Goal: Transaction & Acquisition: Purchase product/service

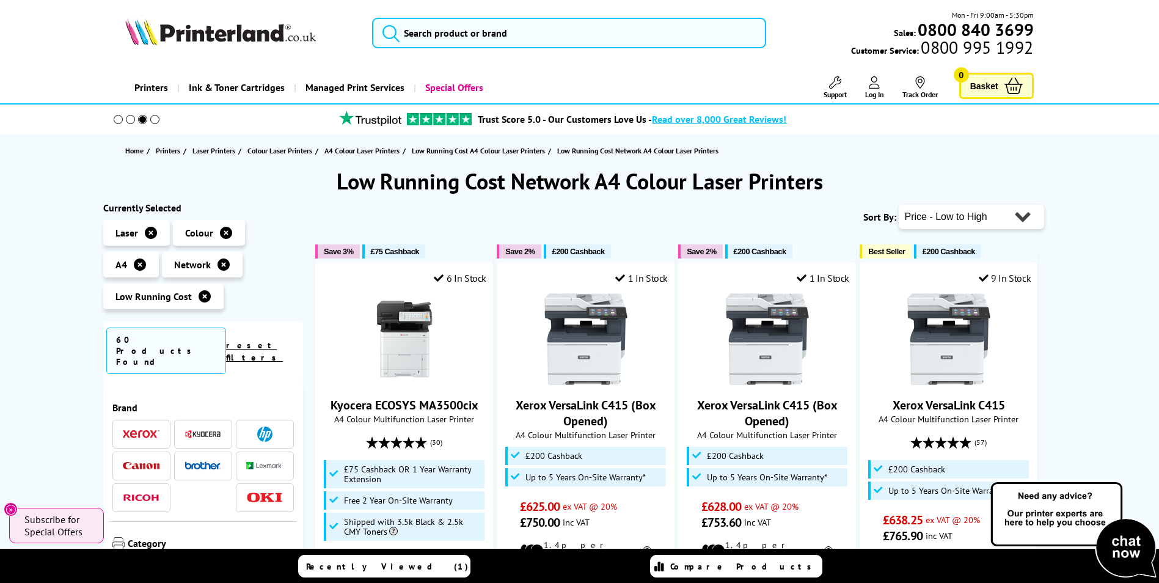
click at [1026, 217] on select "Popularity Rating Price - Low to High Price - High to Low Running Costs - Low t…" at bounding box center [970, 217] width 145 height 24
select select "Running Costs"
click at [898, 205] on select "Popularity Rating Price - Low to High Price - High to Low Running Costs - Low t…" at bounding box center [970, 217] width 145 height 24
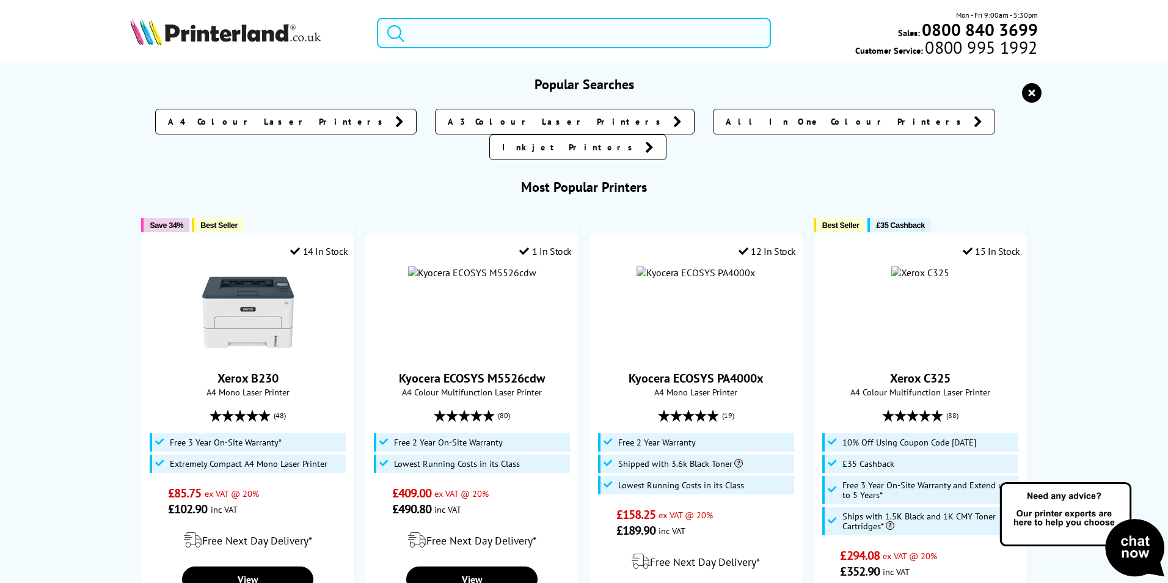
click at [444, 37] on input "search" at bounding box center [574, 33] width 394 height 31
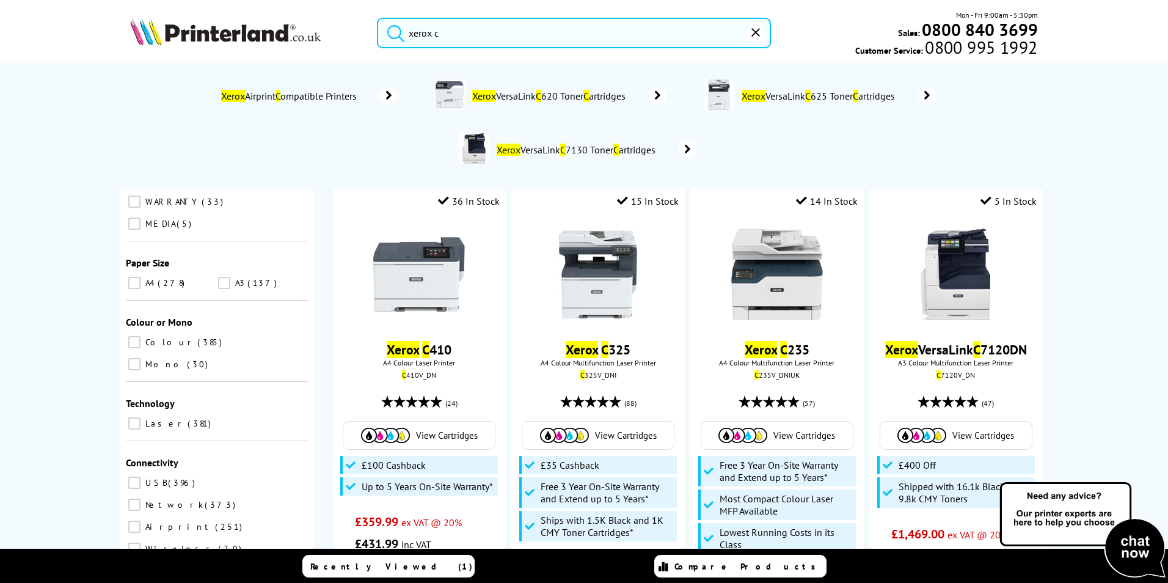
scroll to position [244, 0]
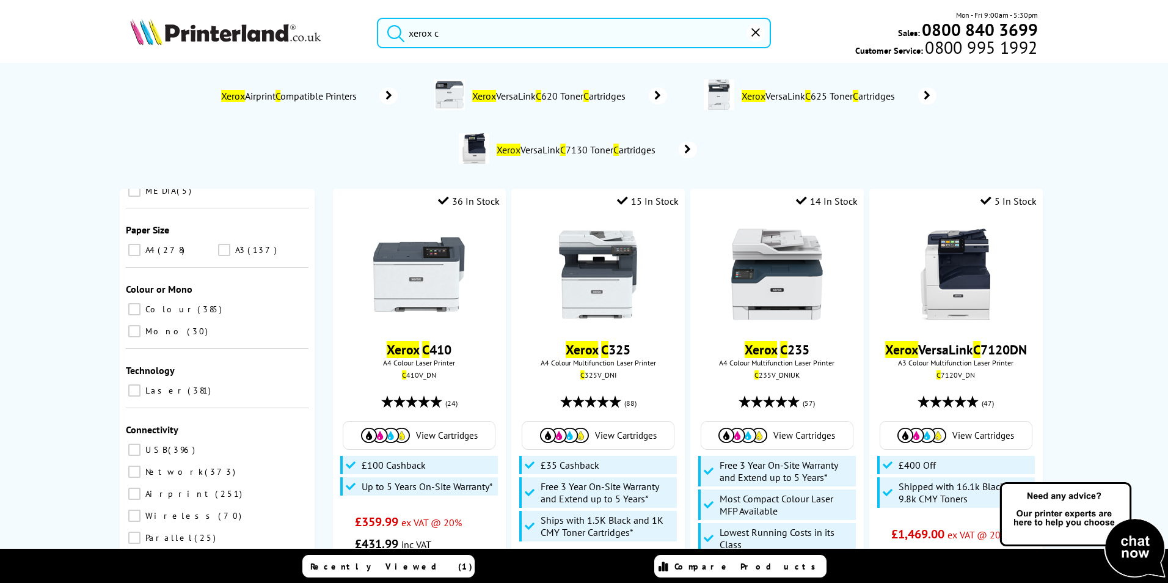
type input "xerox c"
click at [129, 303] on input "Colour 385" at bounding box center [134, 309] width 12 height 12
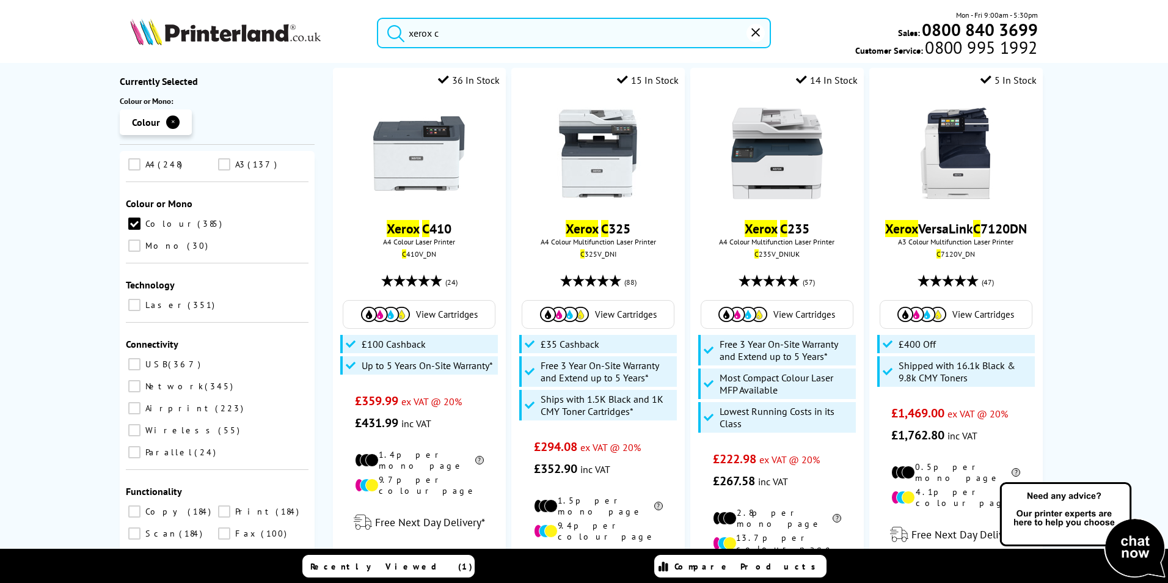
scroll to position [122, 0]
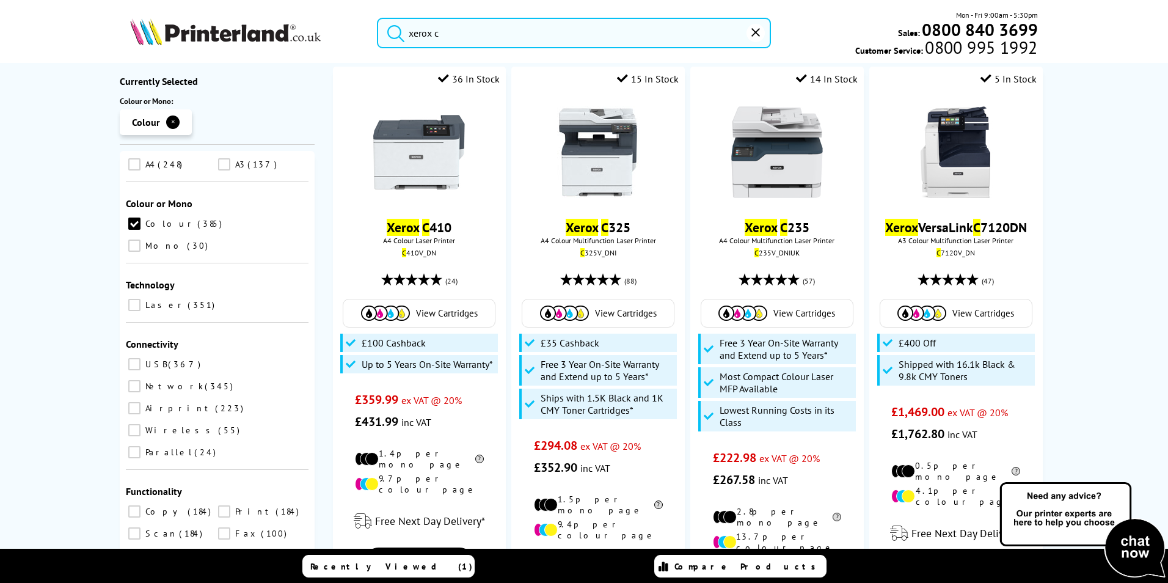
click at [128, 299] on input "Laser 351" at bounding box center [134, 305] width 12 height 12
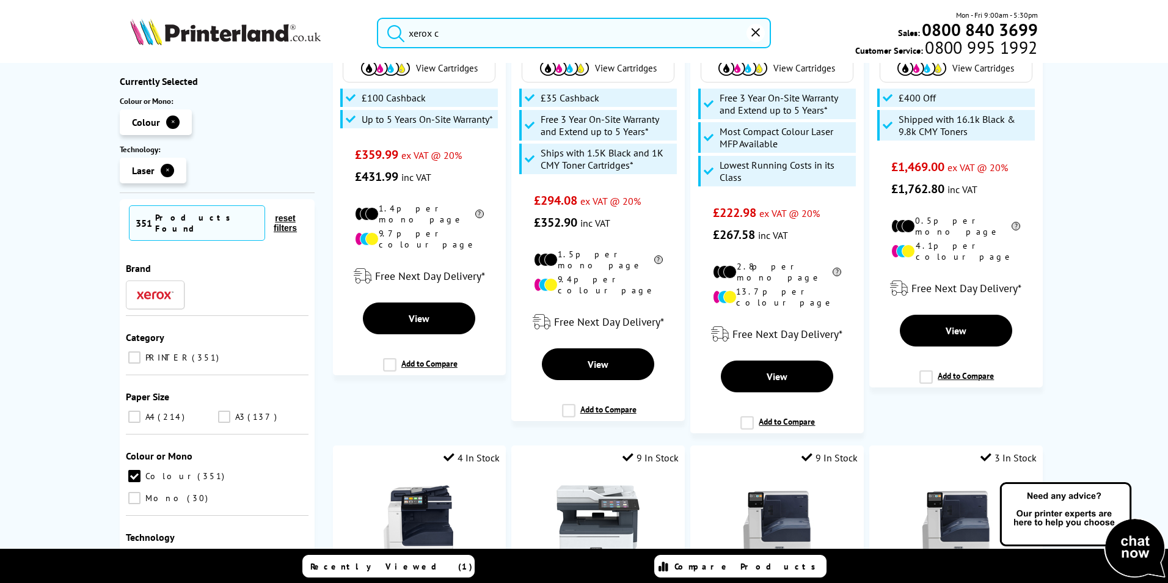
scroll to position [366, 0]
click at [131, 410] on input "A4 214" at bounding box center [134, 416] width 12 height 12
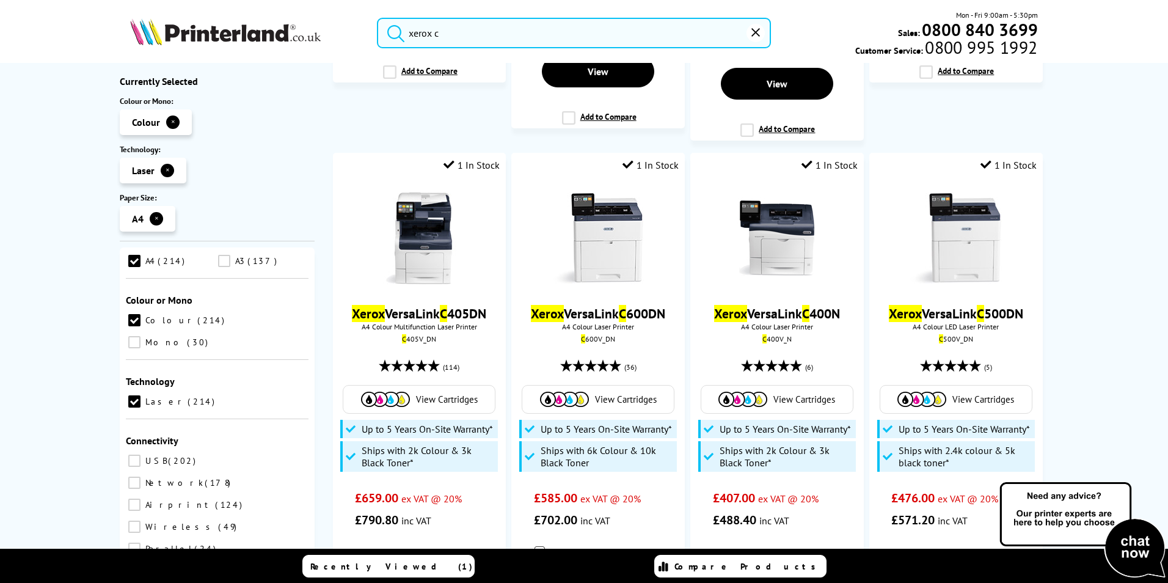
scroll to position [672, 0]
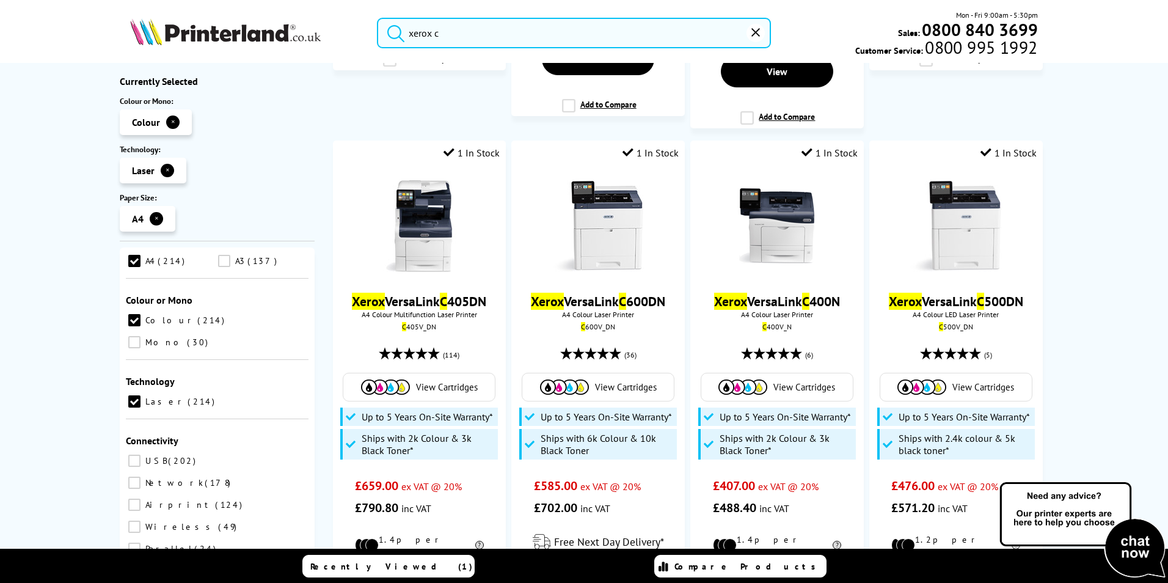
click at [225, 475] on label "Network 178" at bounding box center [179, 483] width 107 height 16
click at [140, 476] on input "Network 178" at bounding box center [134, 482] width 12 height 12
checkbox input "true"
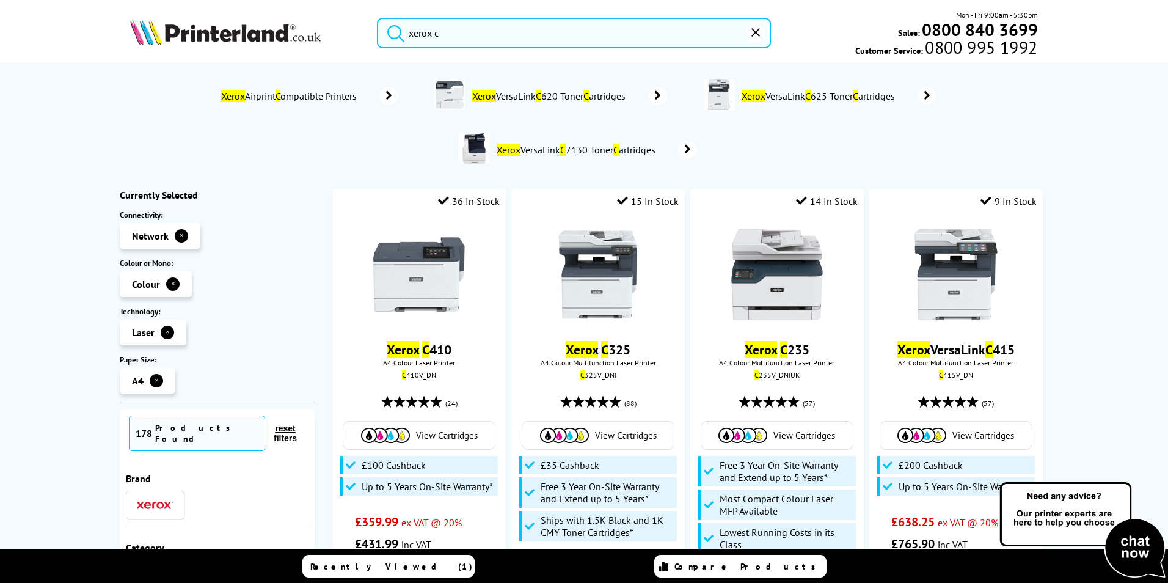
click at [65, 384] on div "No results Xerox Airprint C ompatible Printers Xerox VersaLink C 620 Toner C ar…" at bounding box center [584, 324] width 1168 height 522
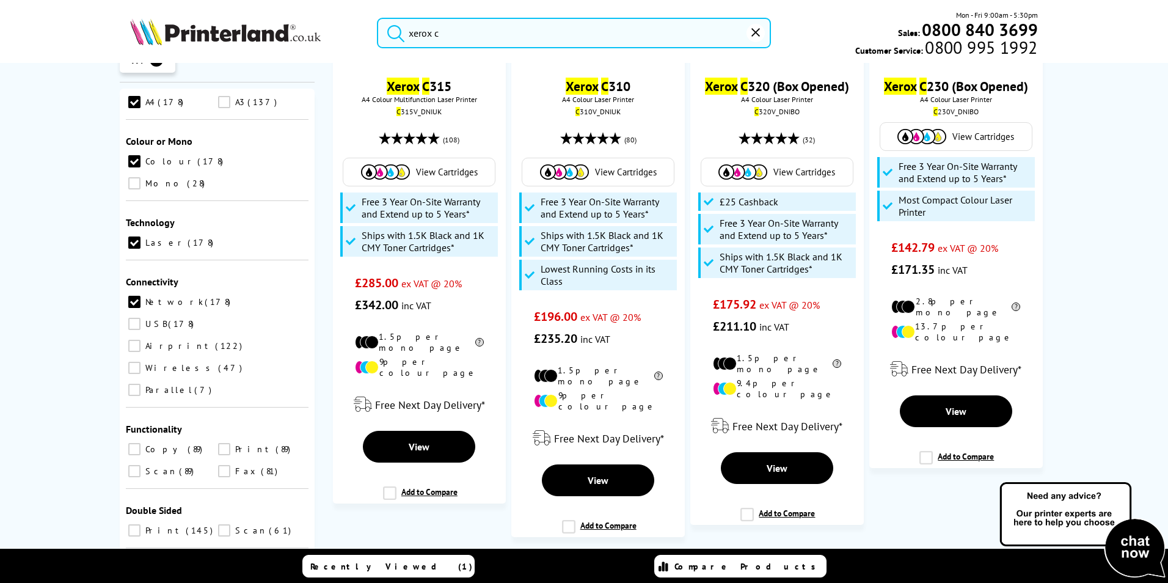
scroll to position [2622, 0]
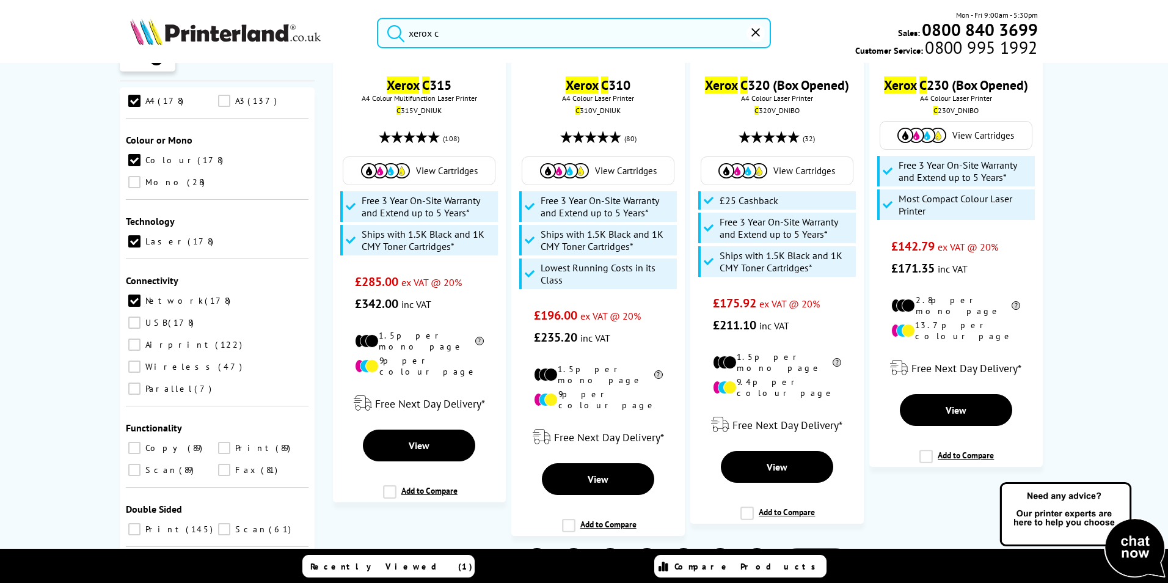
drag, startPoint x: 211, startPoint y: 498, endPoint x: 177, endPoint y: 498, distance: 34.2
type input "500"
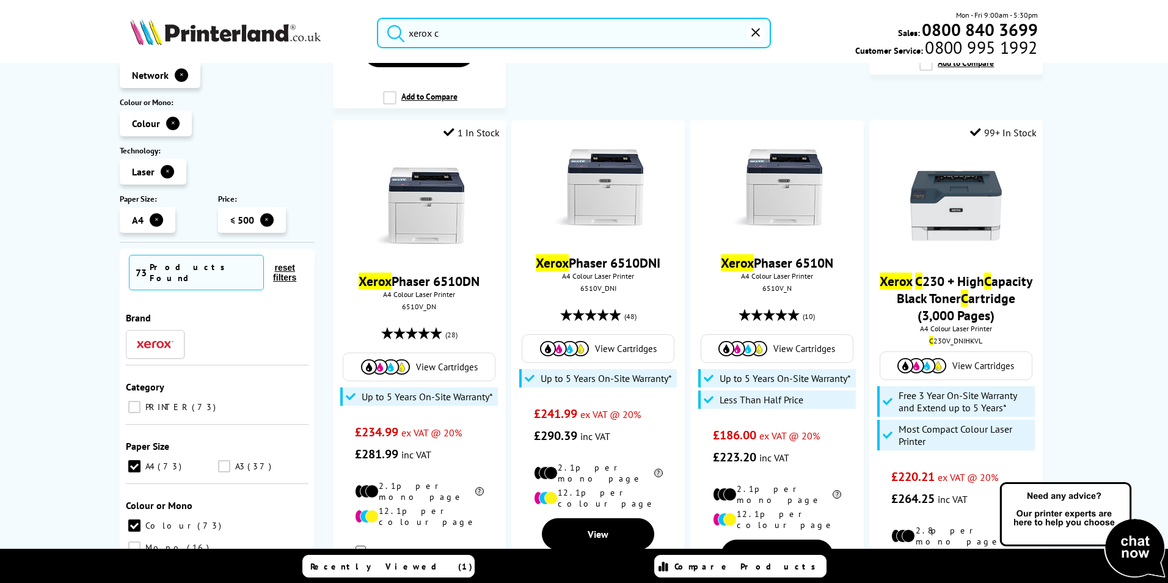
scroll to position [2556, 0]
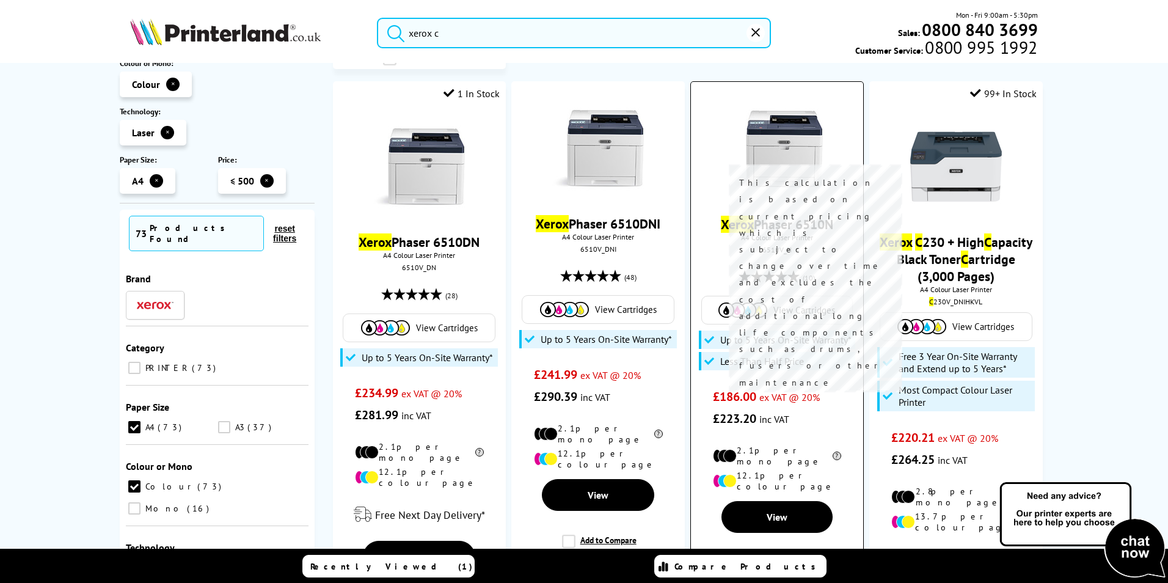
click at [831, 451] on icon at bounding box center [836, 455] width 10 height 9
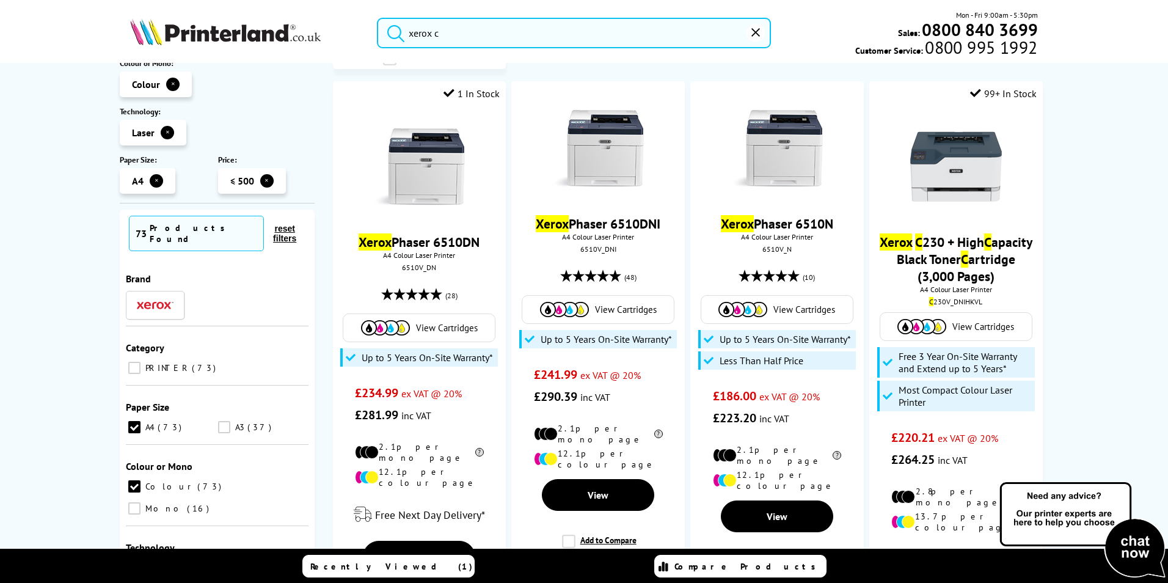
click at [1095, 380] on div "No results Xerox Airprint C ompatible Printers Xerox VersaLink C 620 Toner C ar…" at bounding box center [584, 324] width 1168 height 522
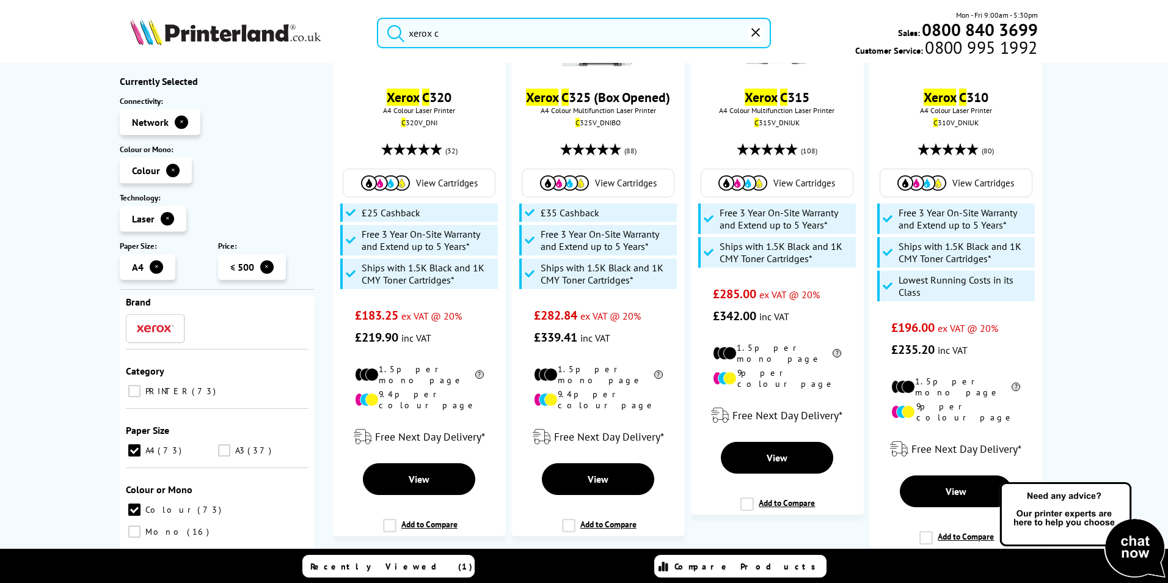
scroll to position [182, 0]
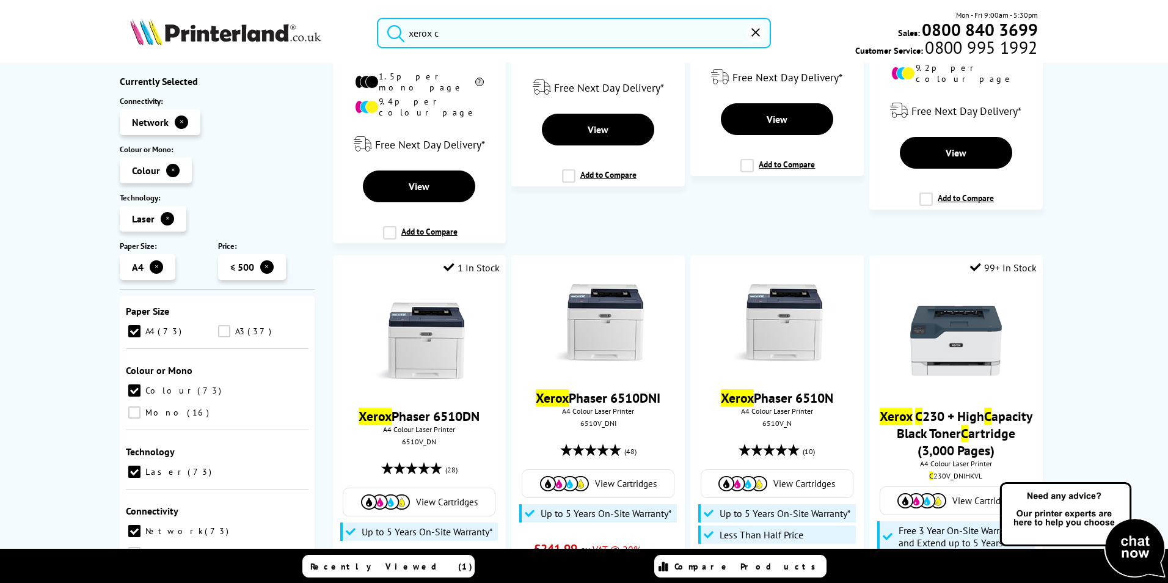
click at [59, 425] on div "No results Xerox Airprint C ompatible Printers Xerox VersaLink C 620 Toner C ar…" at bounding box center [584, 324] width 1168 height 522
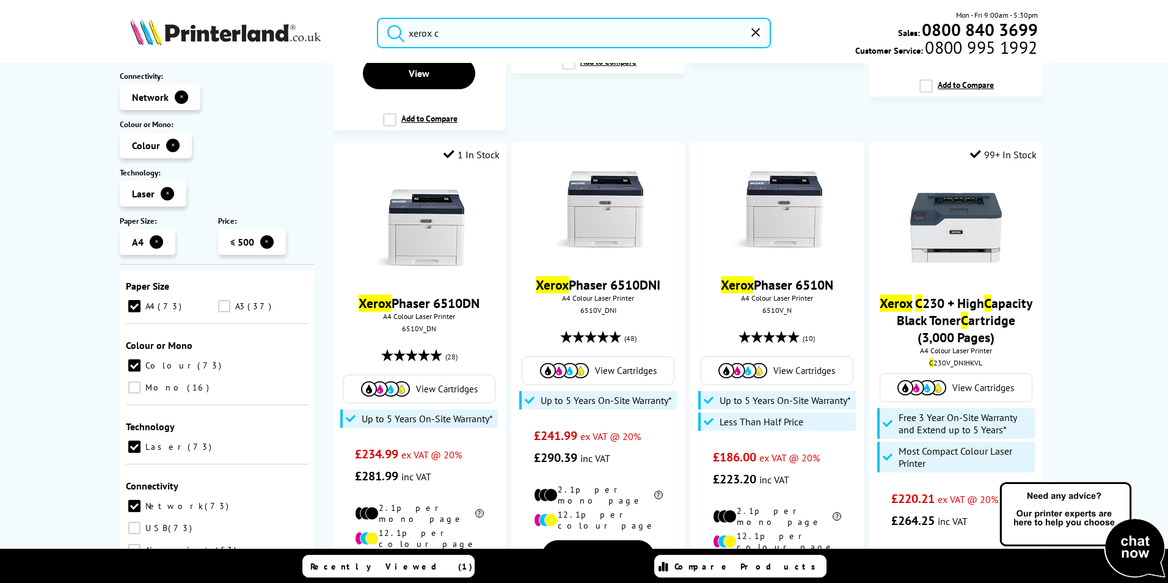
scroll to position [2678, 0]
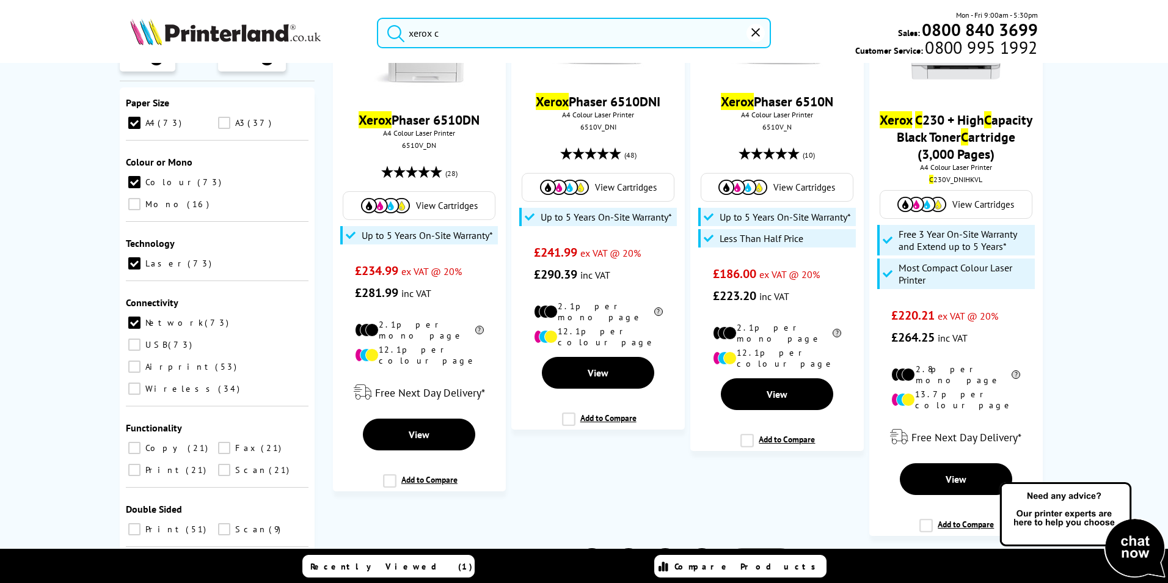
drag, startPoint x: 235, startPoint y: 494, endPoint x: 194, endPoint y: 495, distance: 40.9
type input "350"
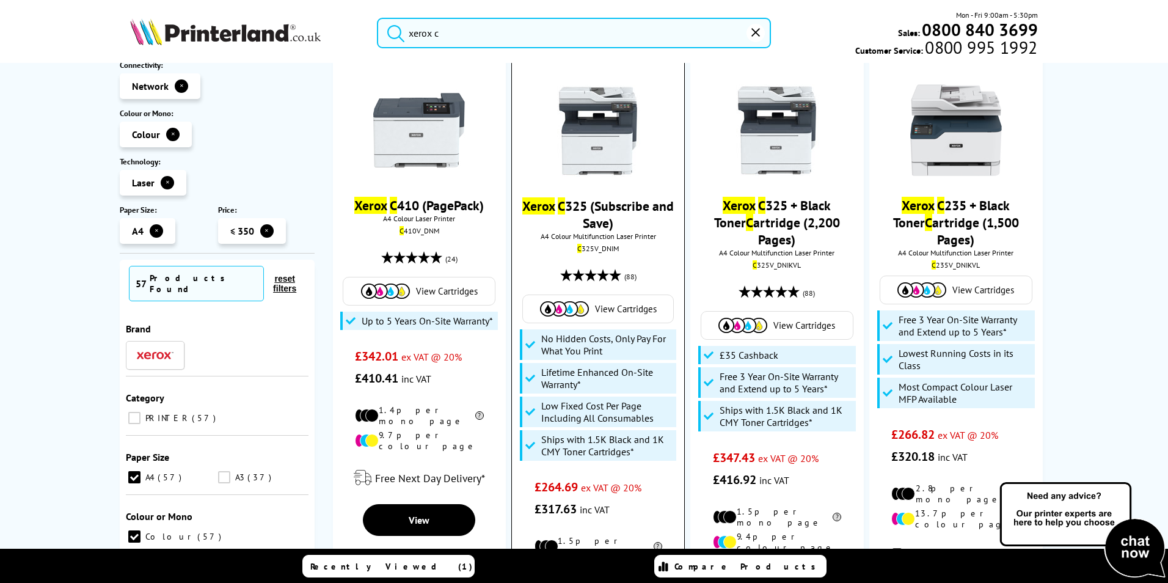
scroll to position [2503, 0]
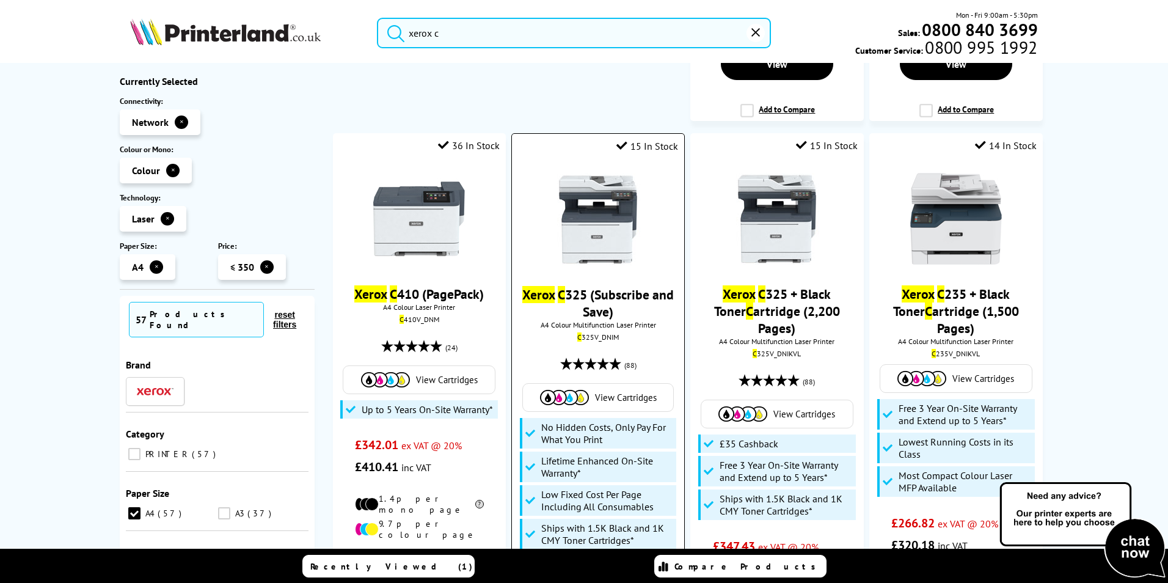
click at [622, 173] on img at bounding box center [598, 219] width 92 height 92
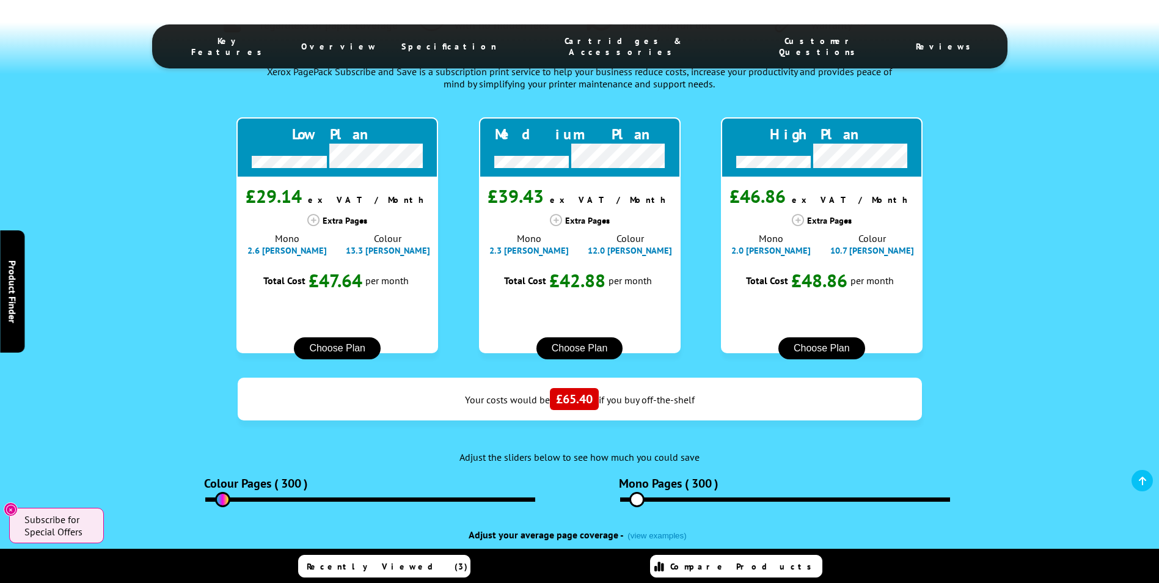
scroll to position [1099, 0]
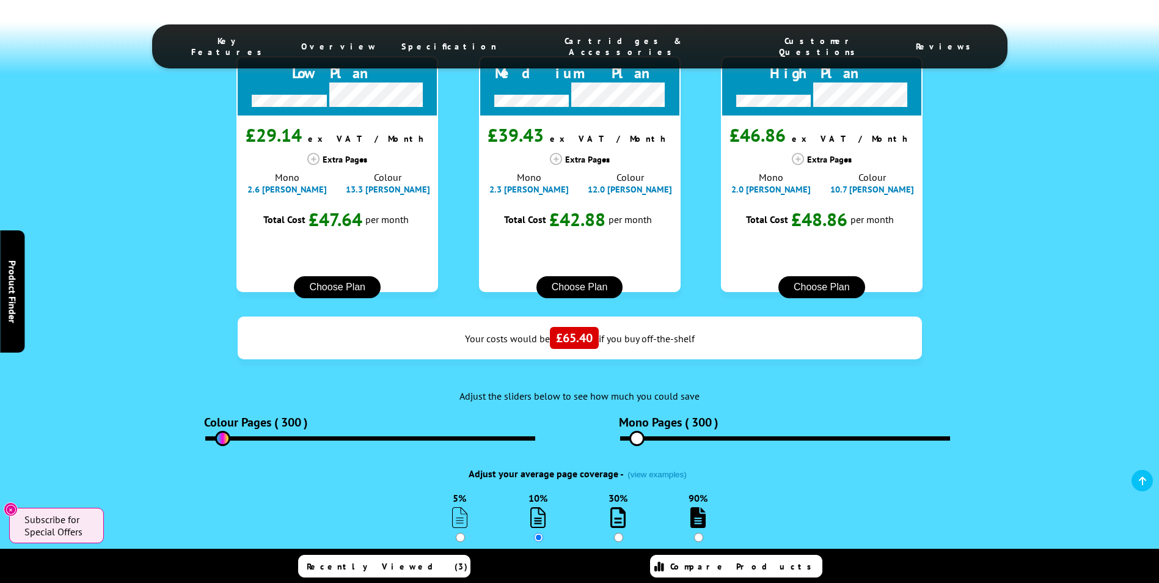
click at [616, 533] on input "30%" at bounding box center [618, 537] width 9 height 9
radio input "true"
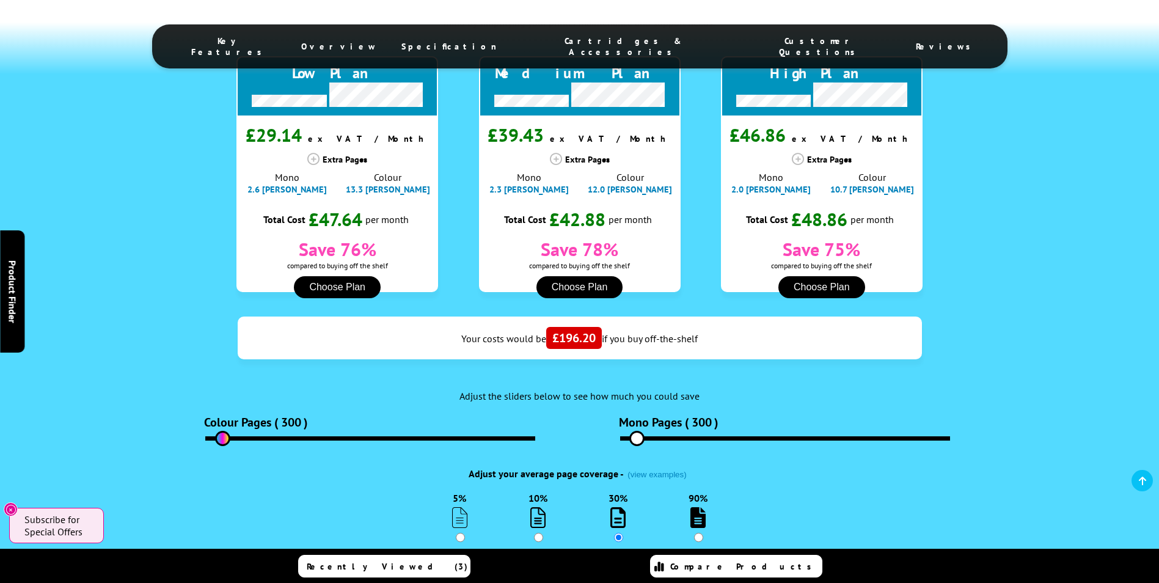
click at [688, 492] on label "90%" at bounding box center [697, 516] width 19 height 49
click at [694, 533] on input "90%" at bounding box center [698, 537] width 9 height 9
radio input "true"
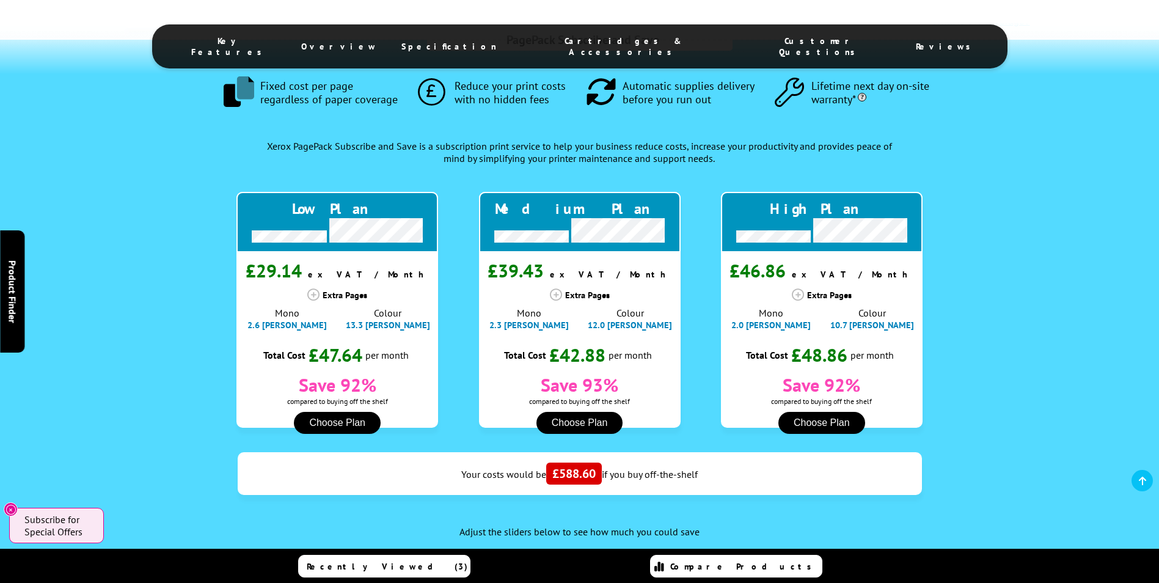
scroll to position [1038, 0]
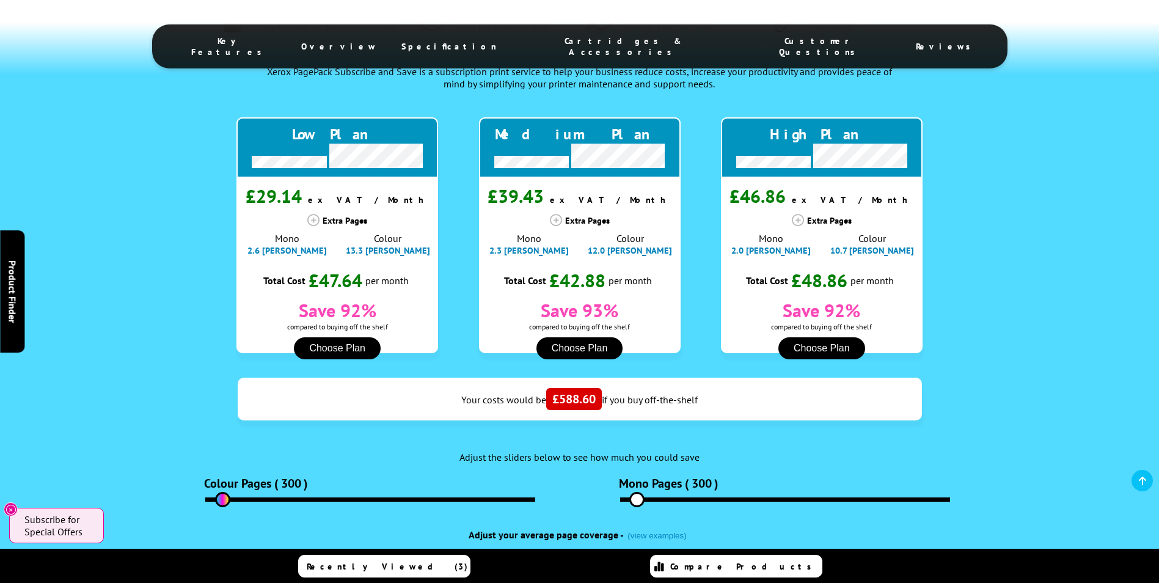
click at [452, 553] on label "5%" at bounding box center [459, 577] width 15 height 49
radio input "true"
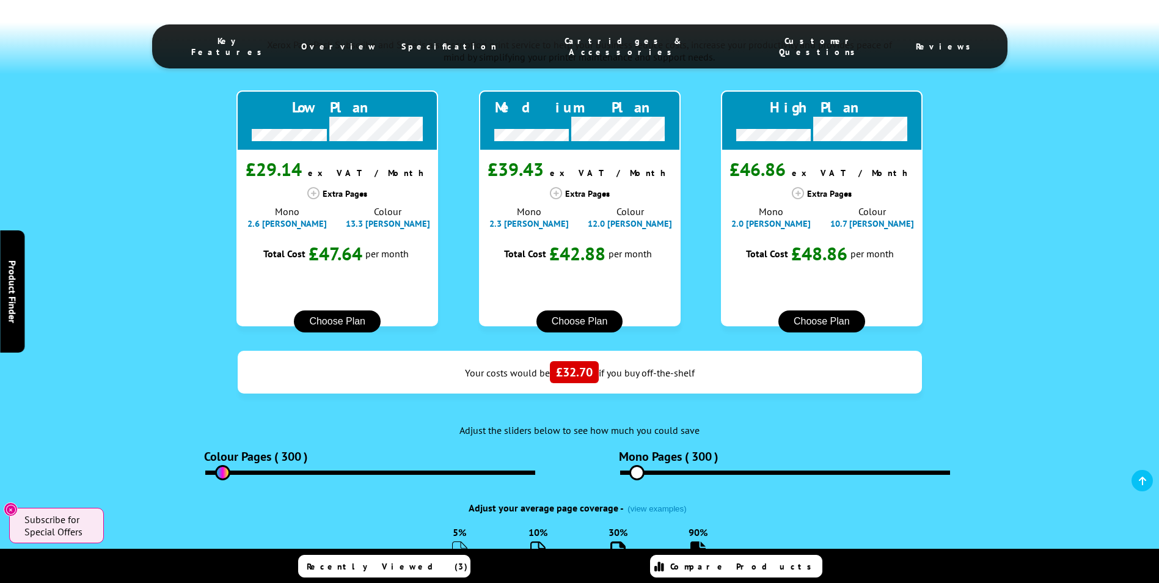
scroll to position [1099, 0]
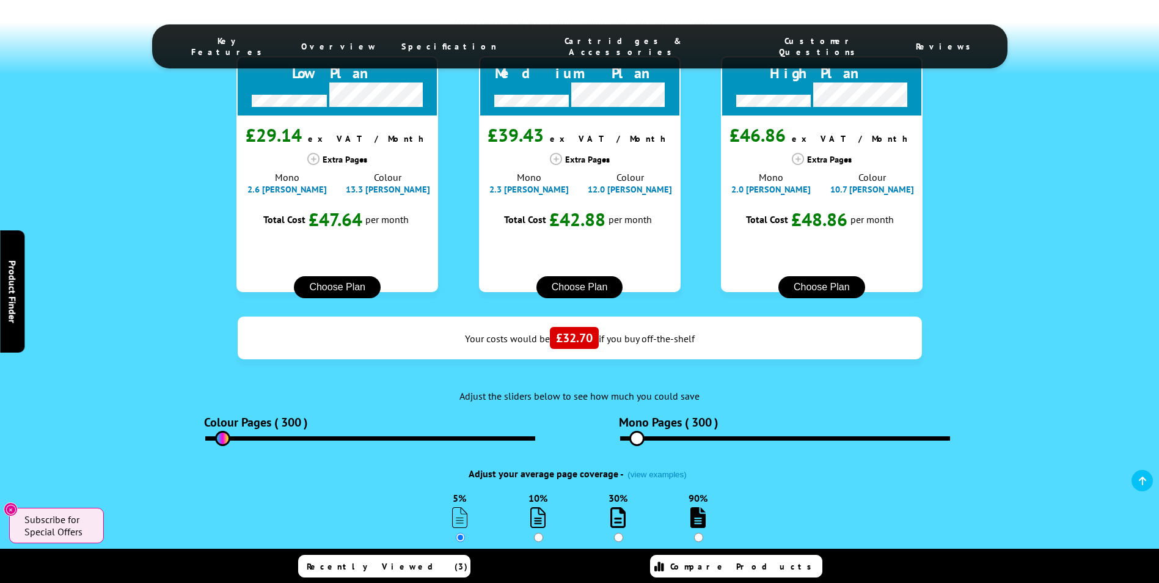
click at [698, 533] on input "90%" at bounding box center [698, 537] width 9 height 9
radio input "true"
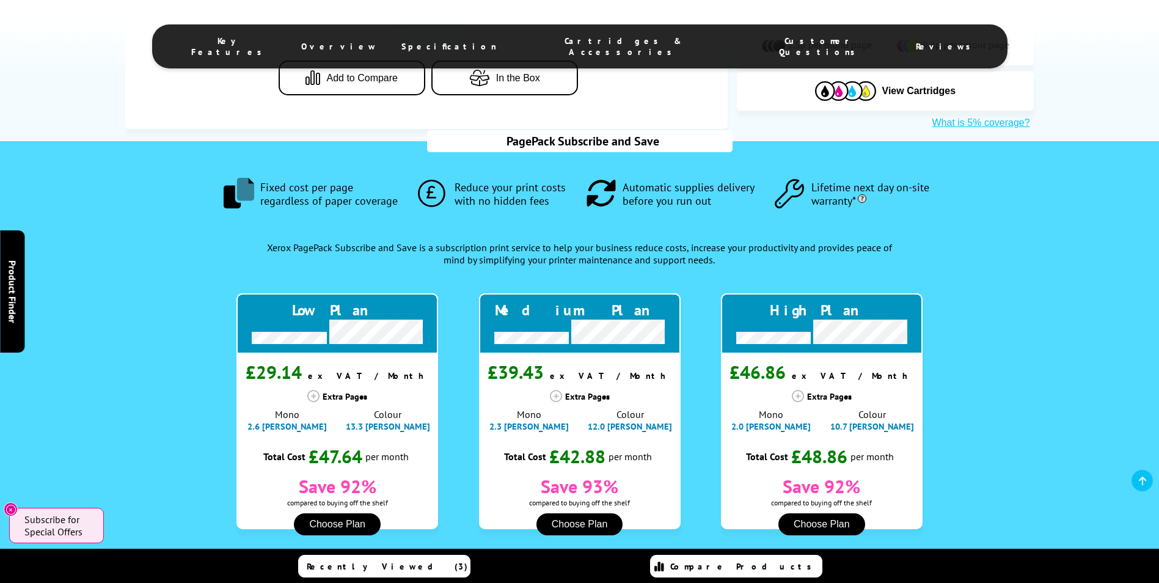
scroll to position [855, 0]
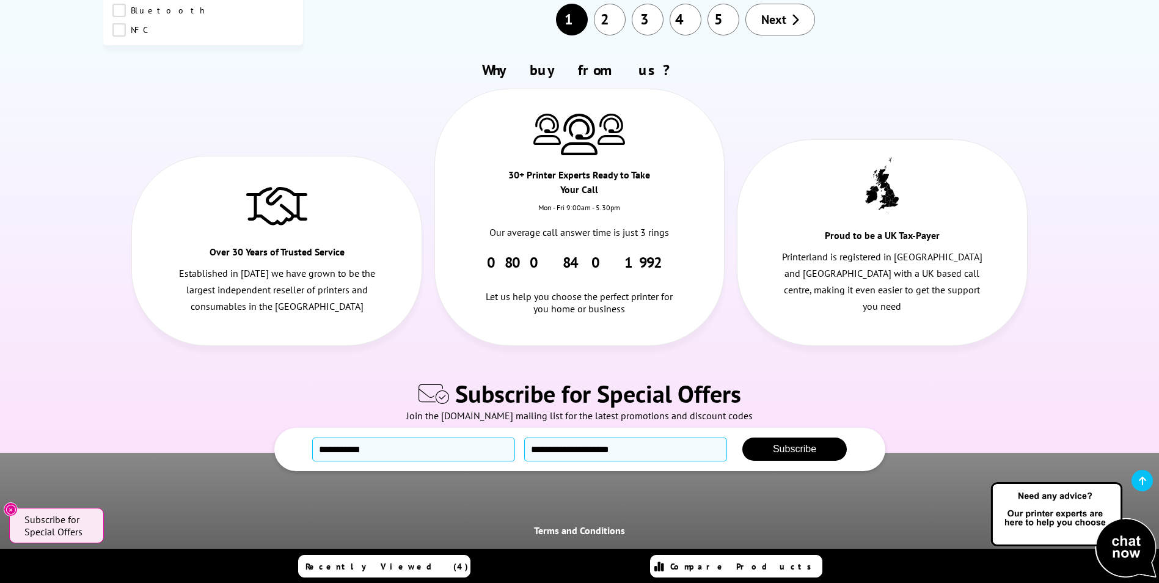
scroll to position [1649, 0]
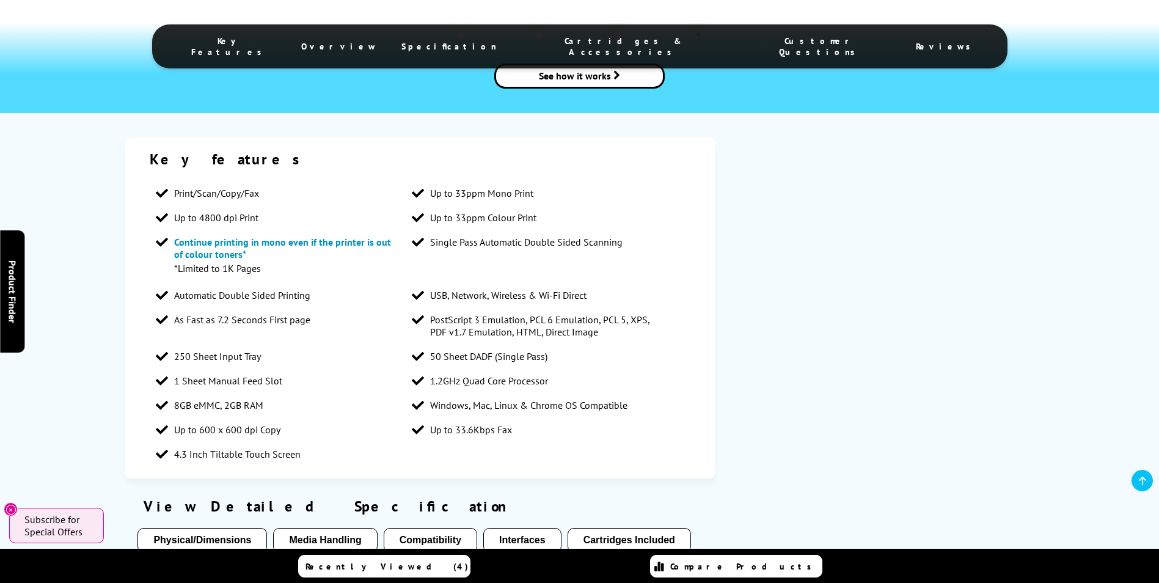
scroll to position [1588, 0]
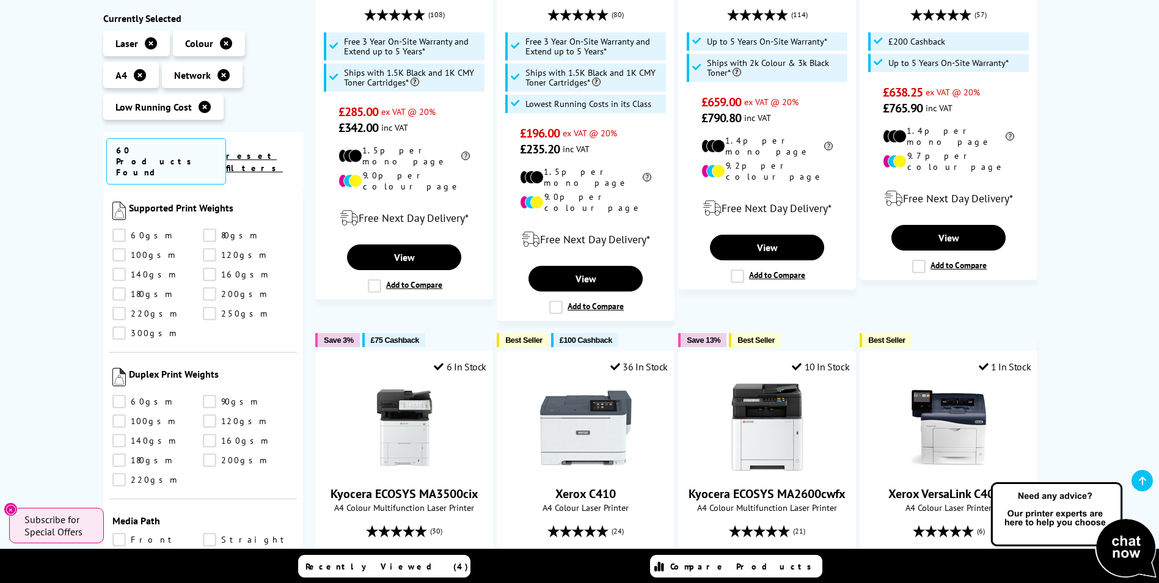
scroll to position [1537, 0]
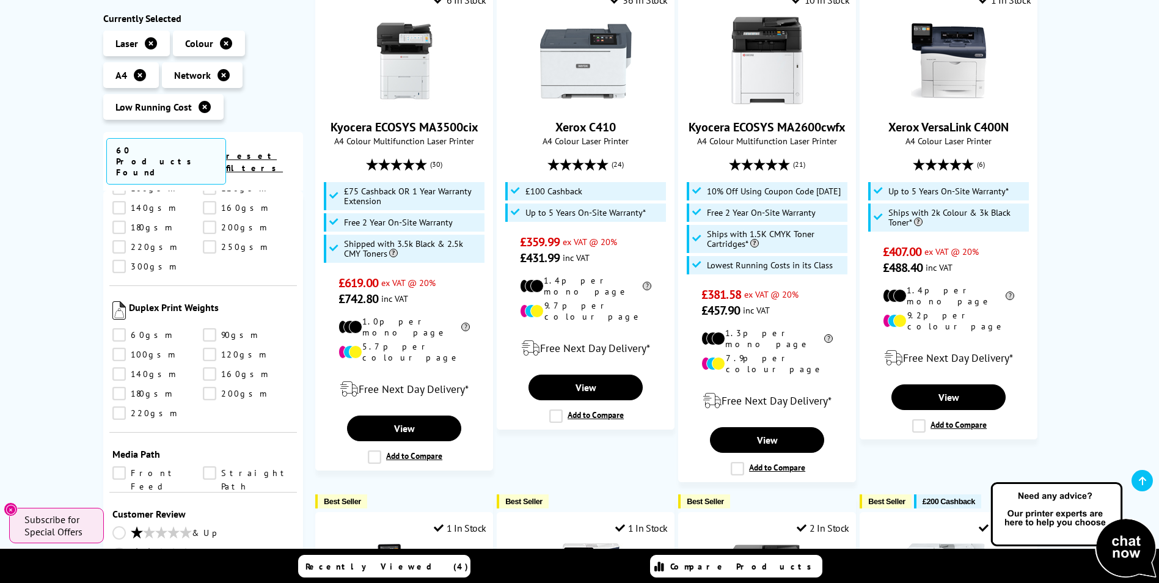
click at [42, 366] on div "Low Running Cost Network A4 Colour Laser Printers Currently Selected Laser Colo…" at bounding box center [579, 200] width 1159 height 1654
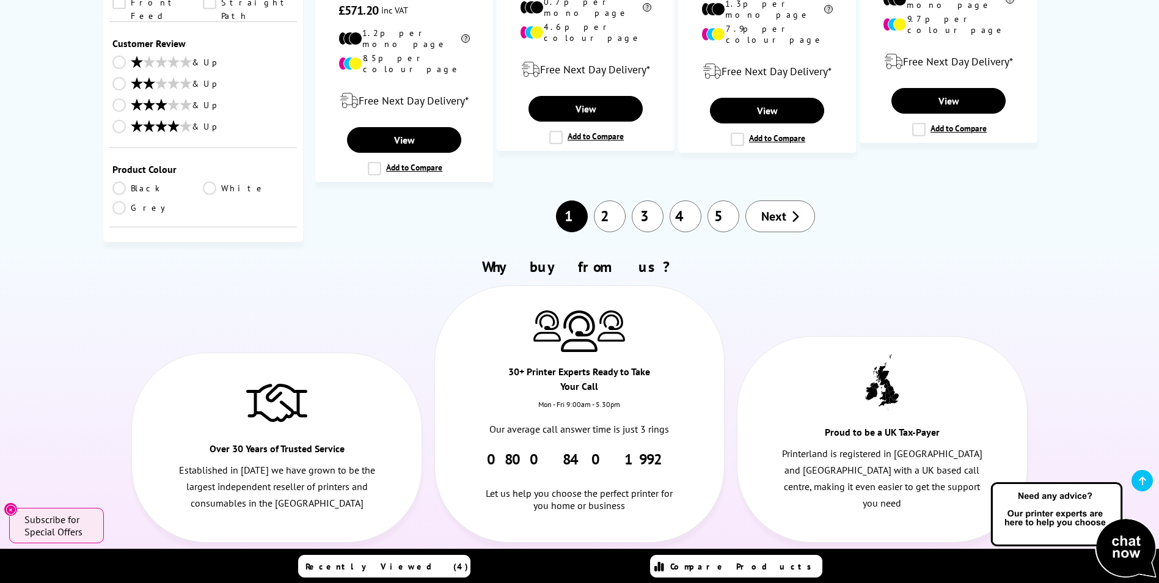
scroll to position [1405, 0]
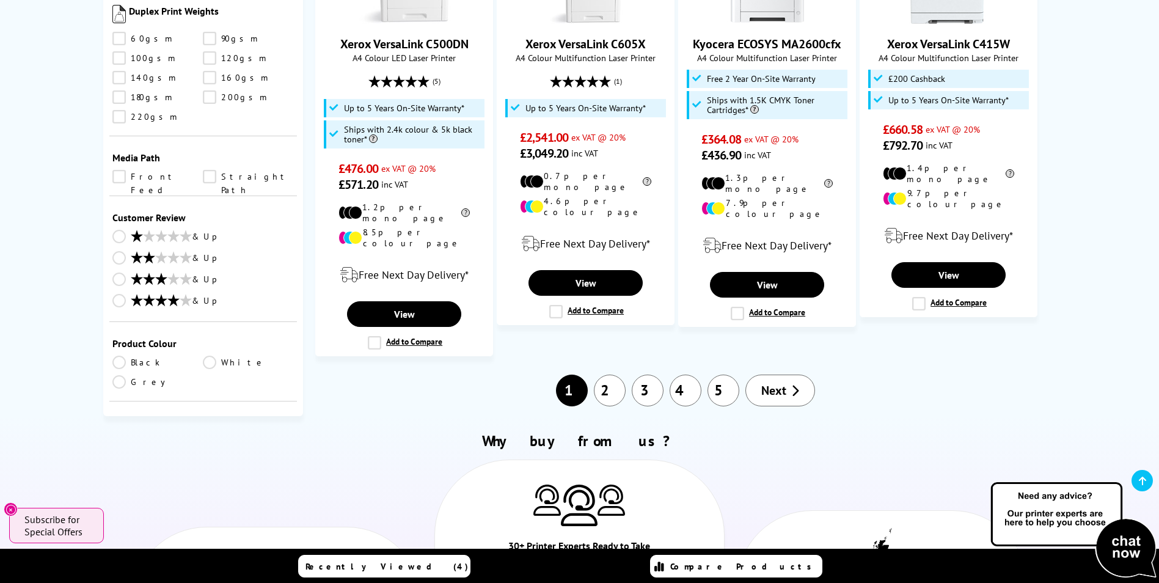
click at [243, 461] on select "0 100 200 300 400 500 600 700 800 900 1000 2000 3000 4000 5000 6000 8000 10000 …" at bounding box center [248, 468] width 91 height 15
click at [239, 461] on select "0 100 200 300 400 500 600 700 800 900 1000 2000 3000 4000 5000 6000 8000 10000 …" at bounding box center [248, 468] width 91 height 15
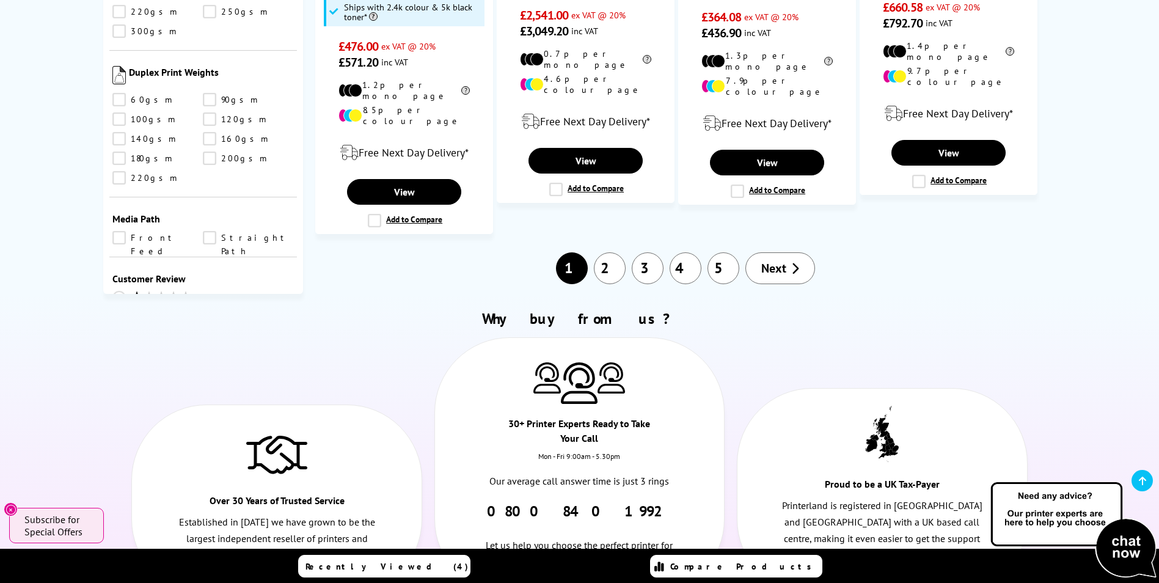
scroll to position [1537, 0]
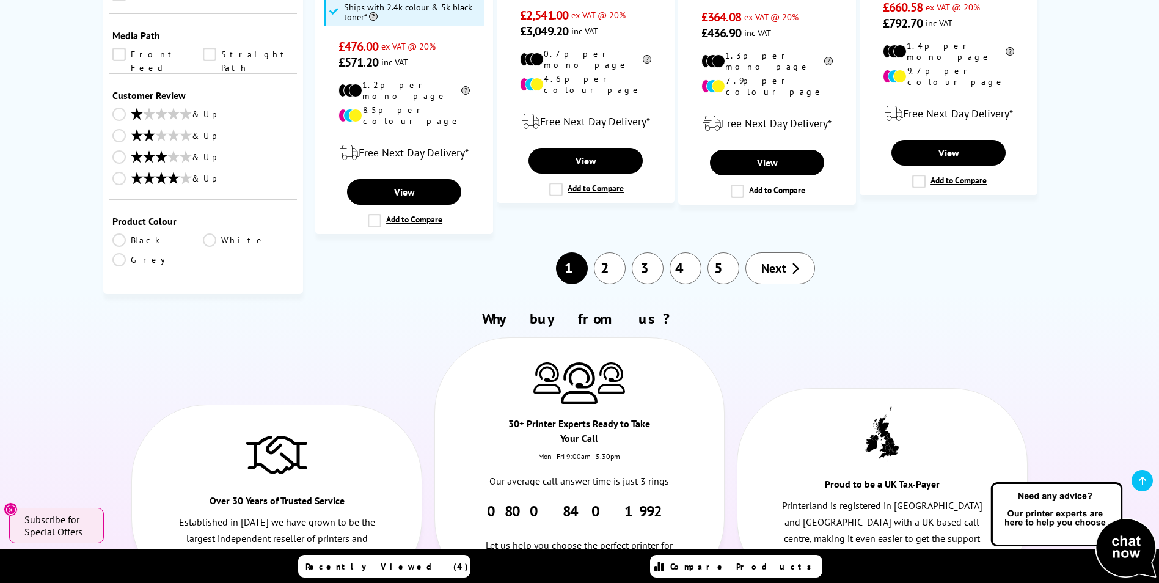
click at [244, 338] on select "0 100 200 300 400 500 600 700 800 900 1000 2000 3000 4000 5000 6000 8000 10000 …" at bounding box center [248, 345] width 91 height 15
select select "300"
click at [203, 338] on select "0 100 200 300 400 500 600 700 800 900 1000 2000 3000 4000 5000 6000 8000 10000 …" at bounding box center [248, 345] width 91 height 15
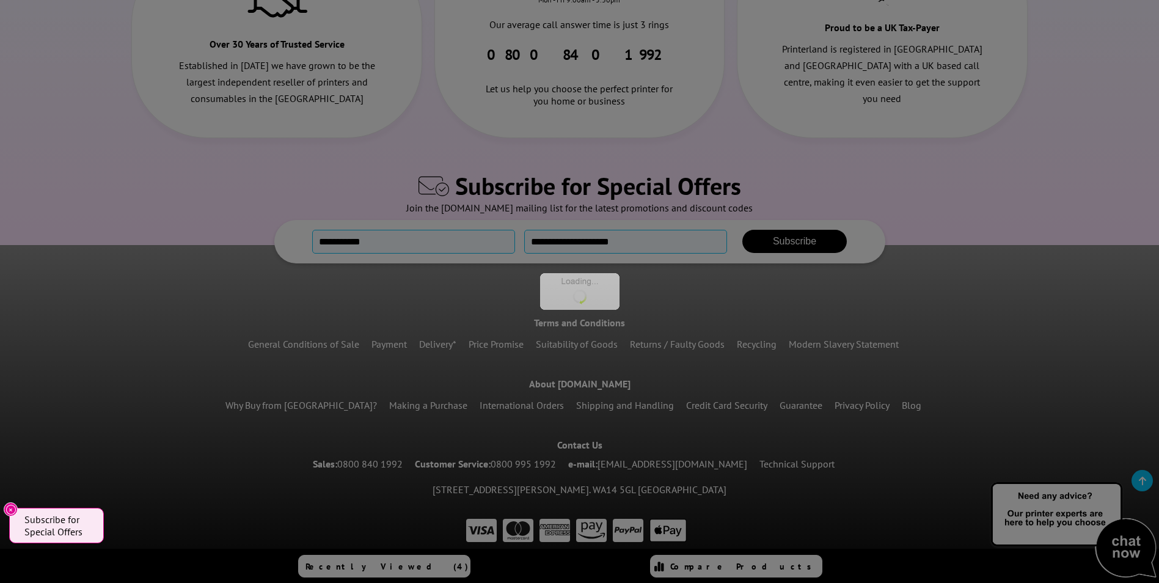
scroll to position [1451, 0]
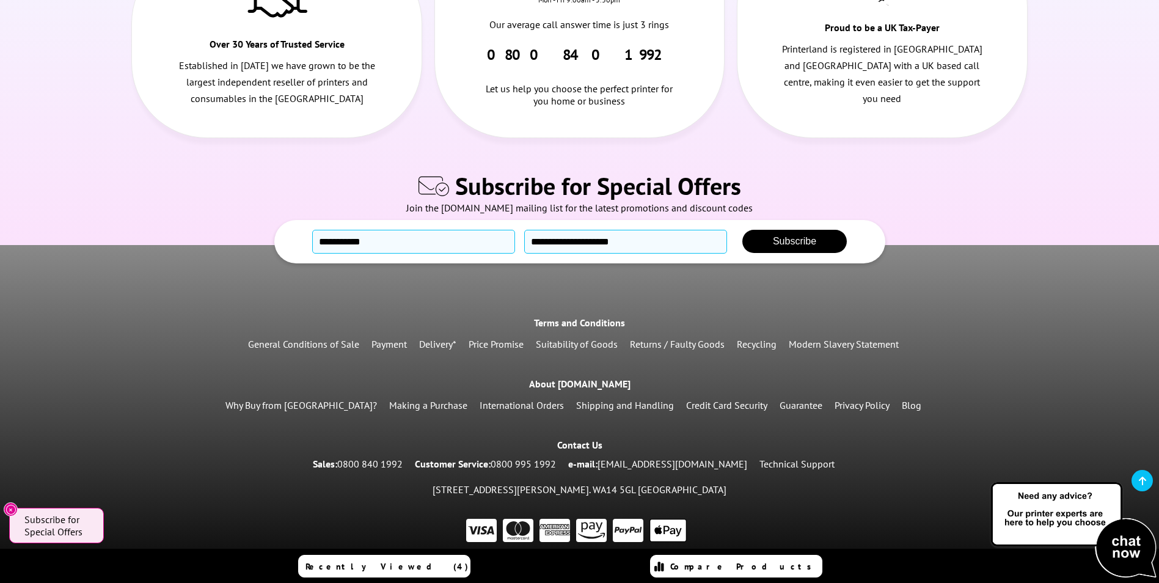
click at [111, 202] on div "Join the [DOMAIN_NAME] mailing list for the latest promotions and discount codes" at bounding box center [579, 211] width 1146 height 18
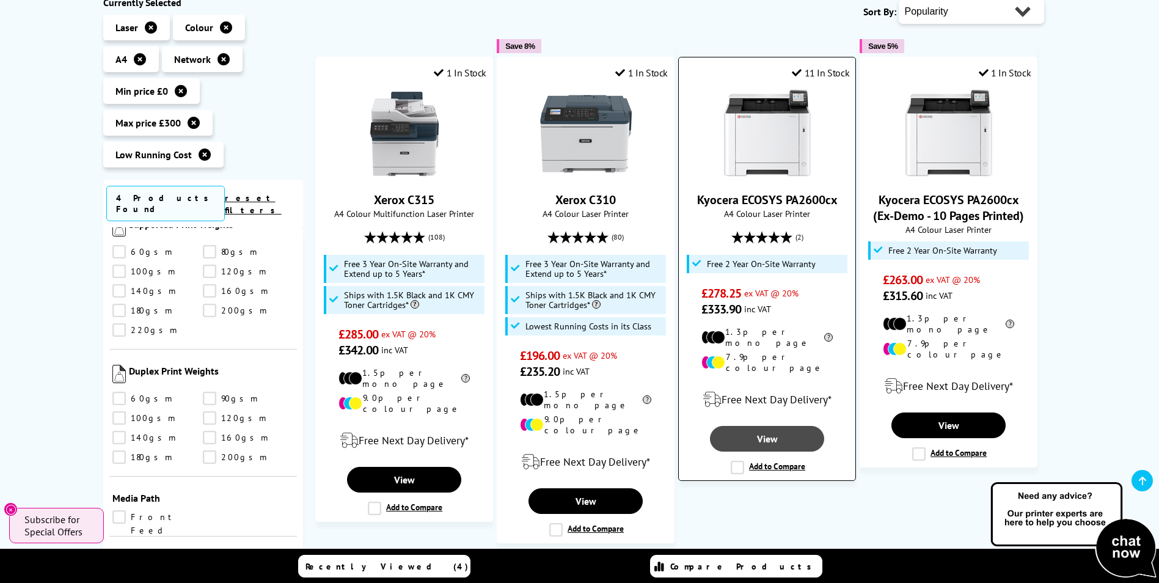
scroll to position [183, 0]
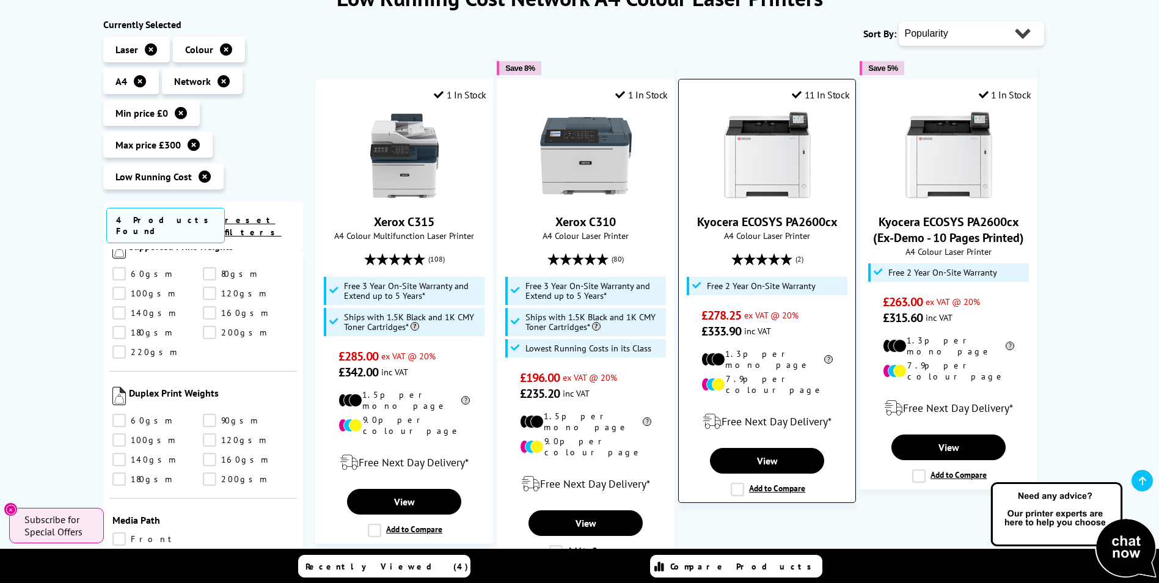
click at [734, 483] on label "Add to Compare" at bounding box center [768, 489] width 75 height 13
click at [0, 0] on input "Add to Compare" at bounding box center [0, 0] width 0 height 0
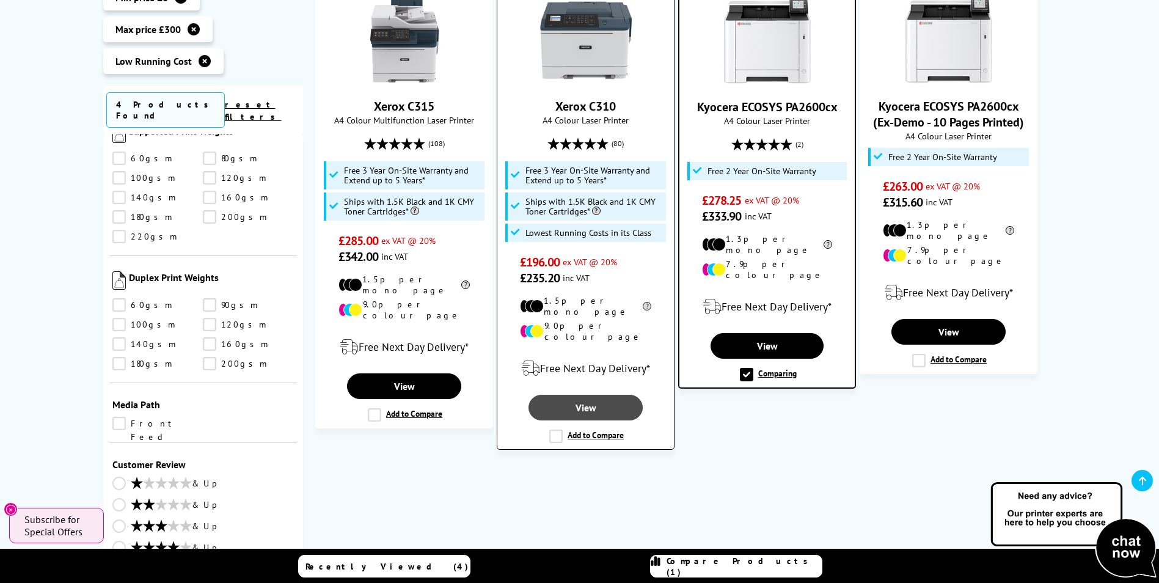
scroll to position [305, 0]
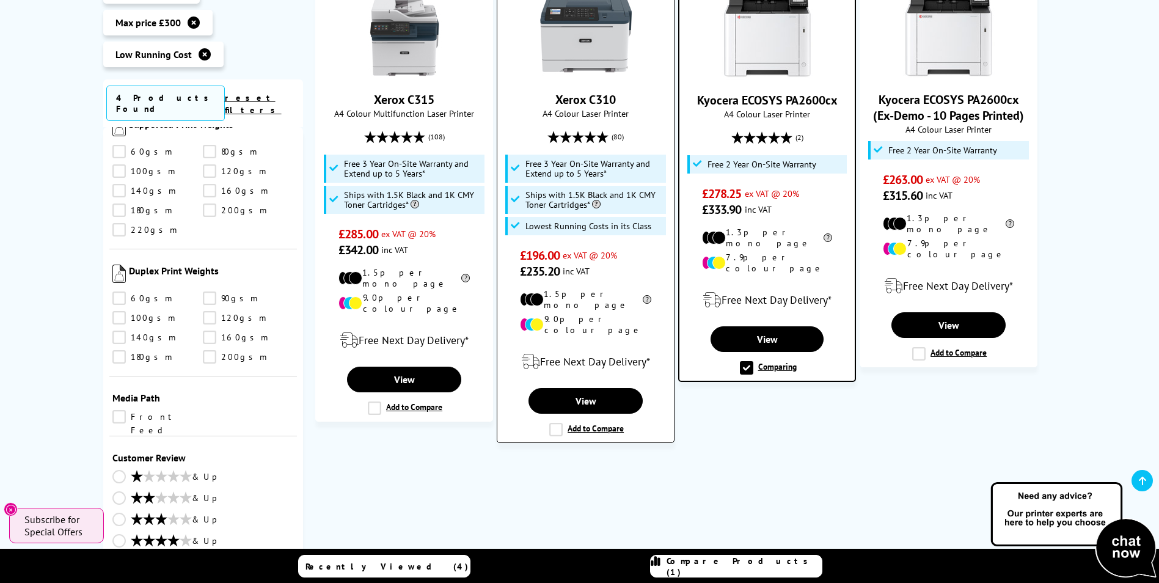
click at [555, 423] on label "Add to Compare" at bounding box center [586, 429] width 75 height 13
click at [0, 0] on input "Add to Compare" at bounding box center [0, 0] width 0 height 0
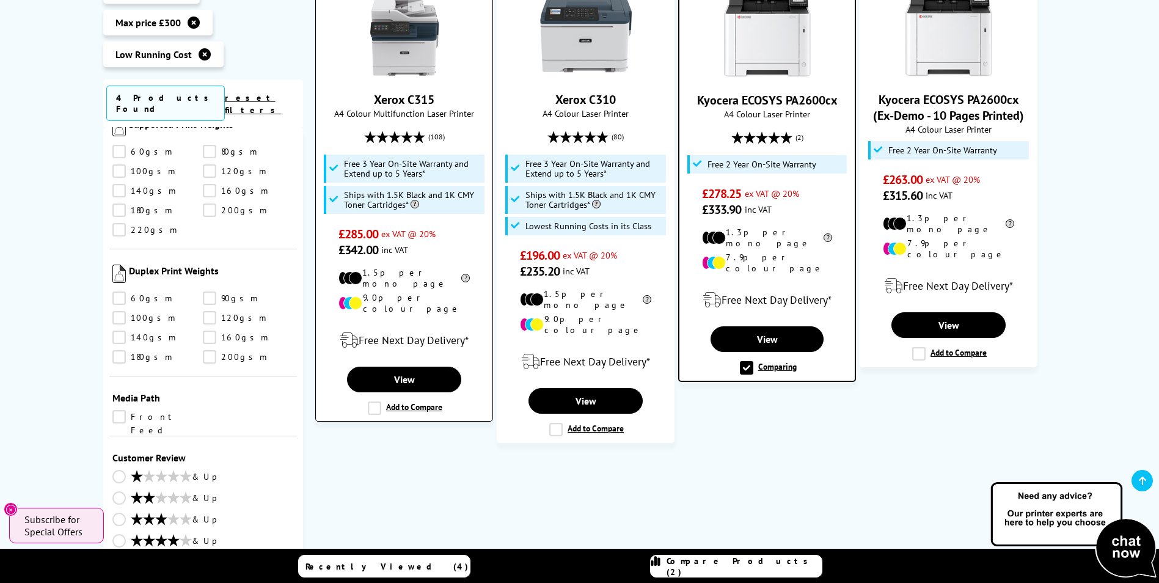
click at [376, 401] on label "Add to Compare" at bounding box center [405, 407] width 75 height 13
click at [0, 0] on input "Add to Compare" at bounding box center [0, 0] width 0 height 0
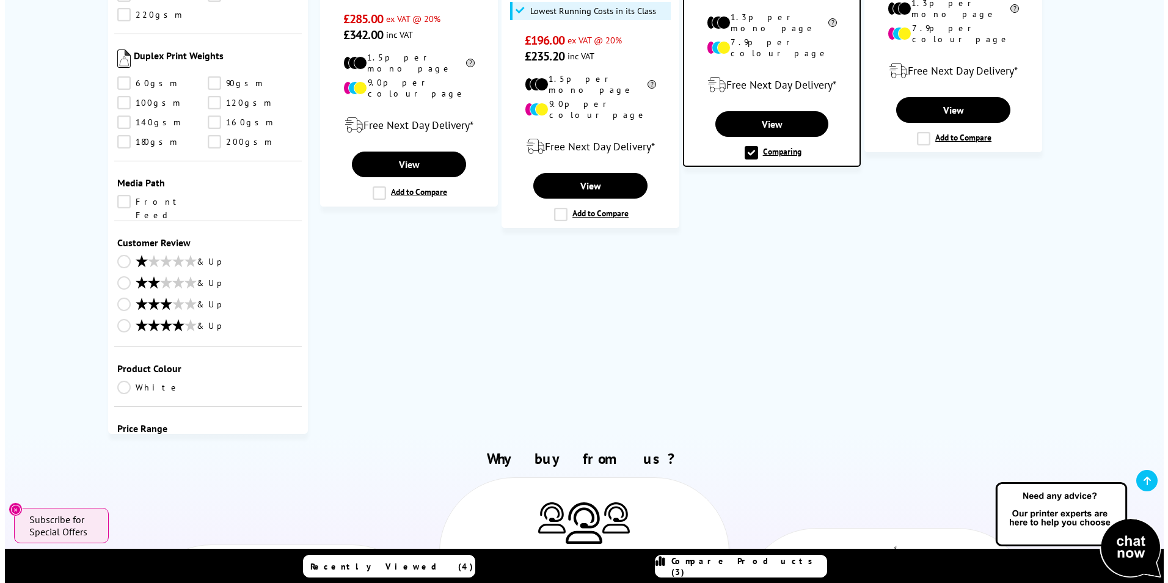
scroll to position [550, 0]
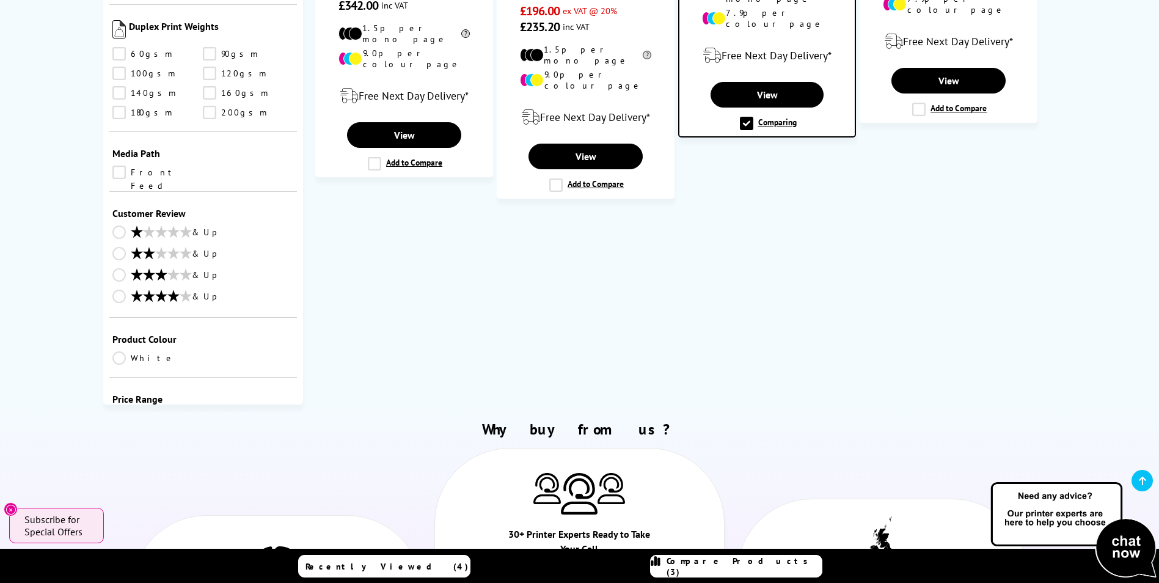
click at [414, 569] on span "Recently Viewed (4)" at bounding box center [386, 566] width 163 height 11
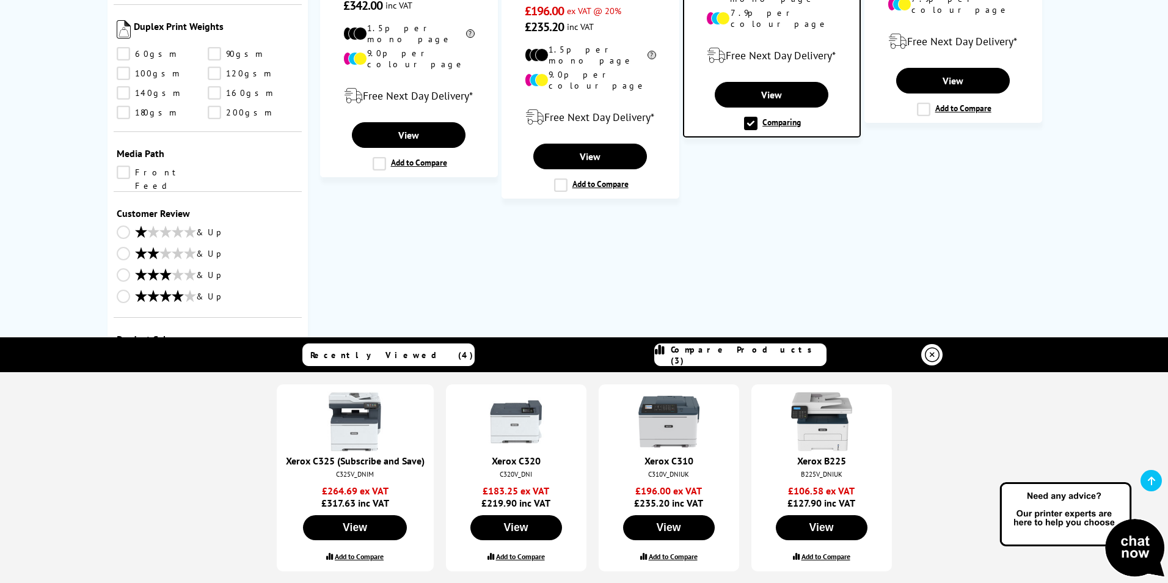
click at [1154, 483] on icon at bounding box center [1151, 481] width 7 height 10
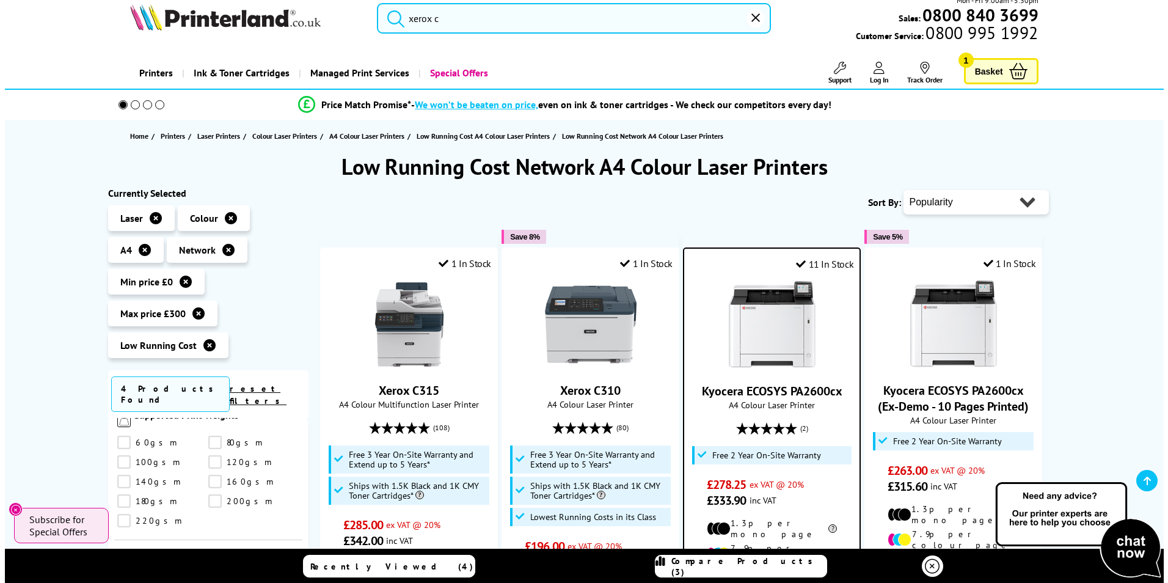
scroll to position [0, 0]
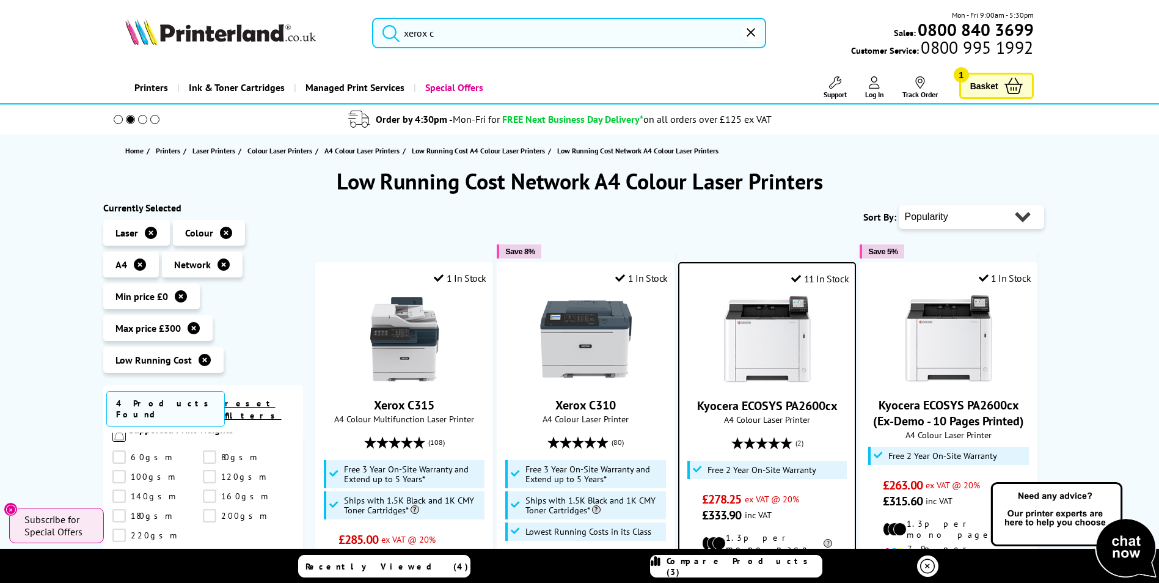
click at [724, 568] on span "Compare Products (3)" at bounding box center [743, 566] width 155 height 22
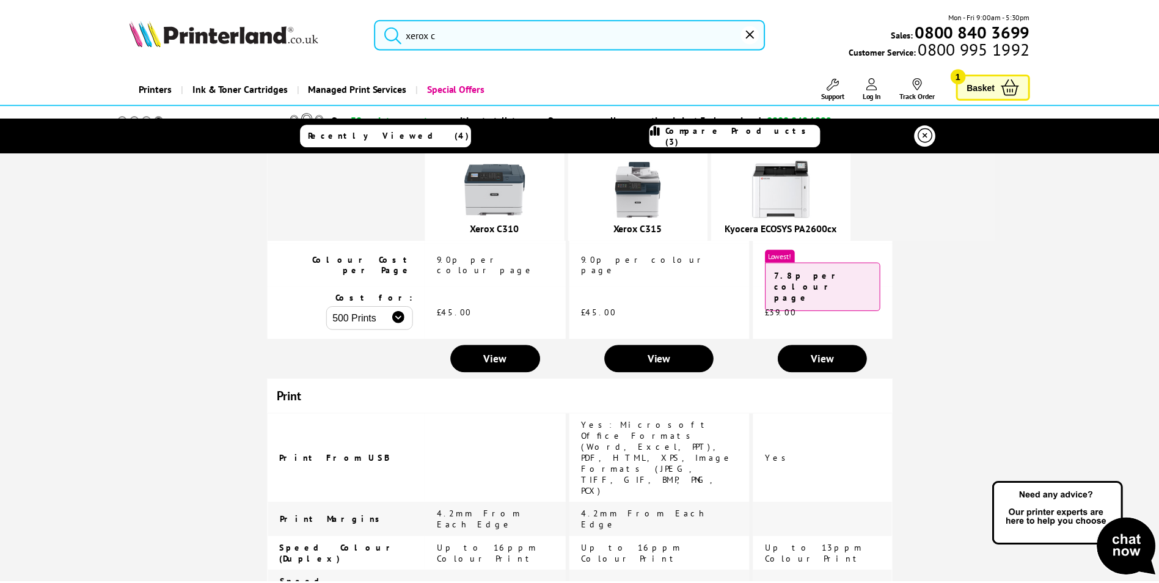
scroll to position [324, 0]
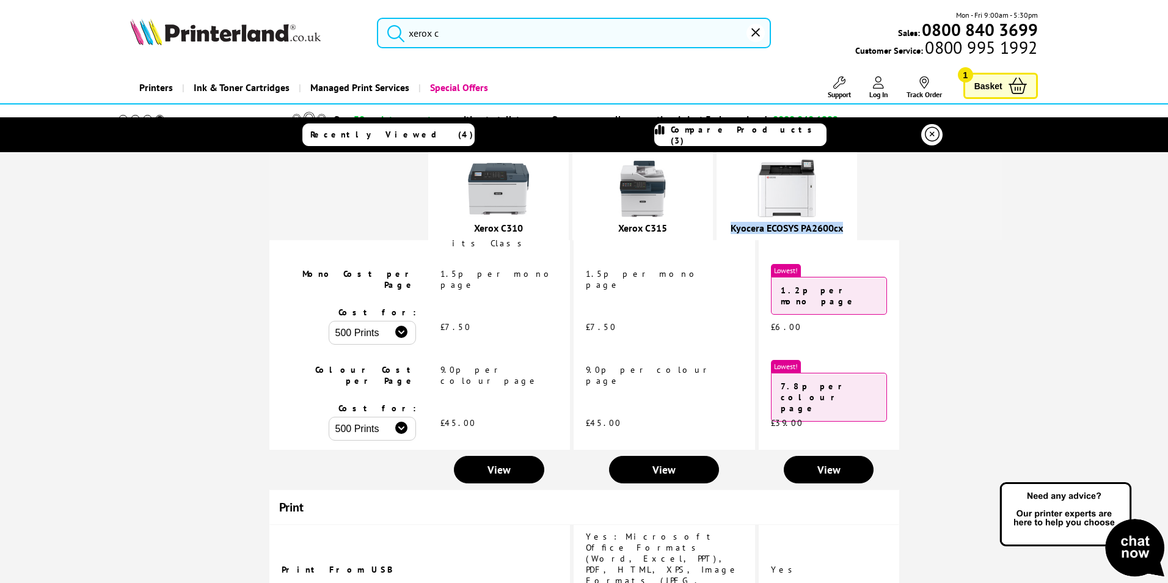
drag, startPoint x: 744, startPoint y: 229, endPoint x: 872, endPoint y: 231, distance: 128.3
click at [857, 231] on div "Kyocera ECOSYS PA2600cx" at bounding box center [786, 196] width 140 height 88
copy link "Kyocera ECOSYS PA2600cx"
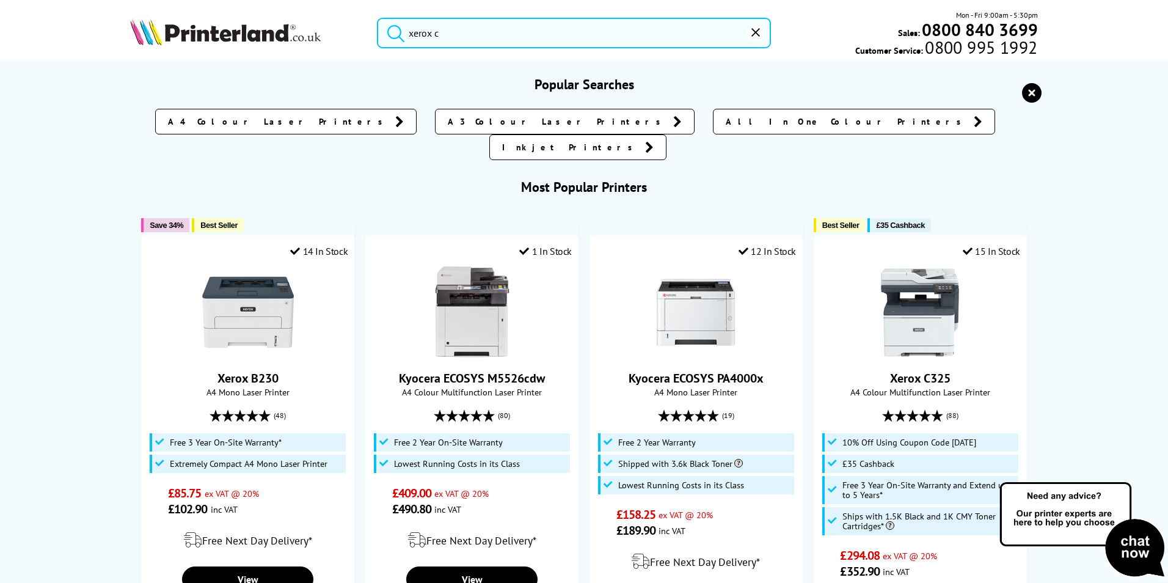
drag, startPoint x: 457, startPoint y: 37, endPoint x: 349, endPoint y: 36, distance: 107.5
click at [349, 36] on div "xerox c Mon - Fri 9:00am - 5:30pm Sales: 0800 840 3699 Customer Service: 0800 9…" at bounding box center [583, 36] width 977 height 54
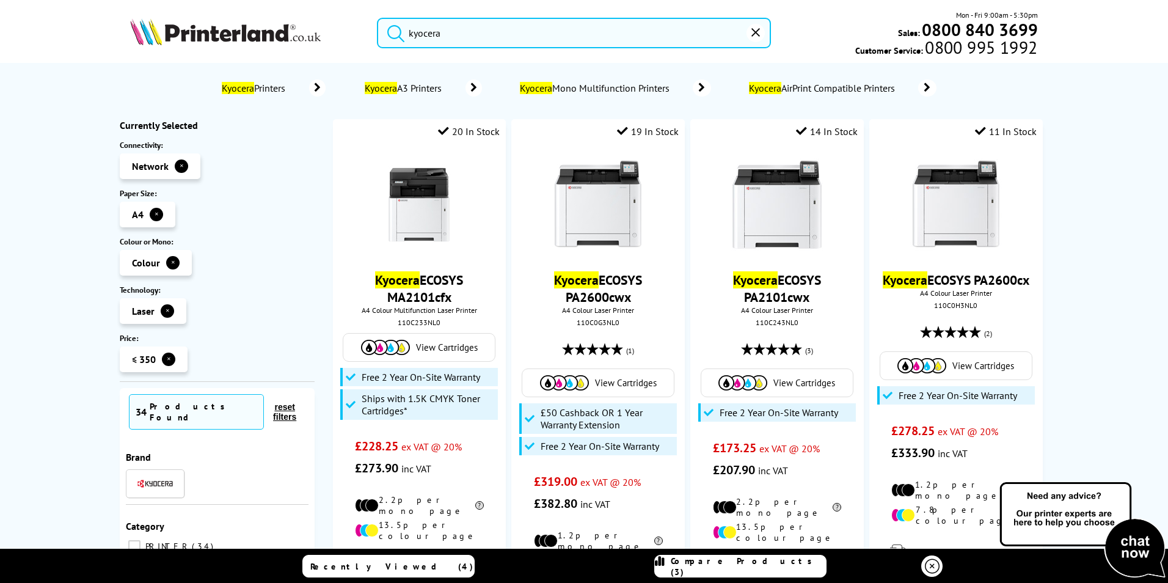
type input "kyocera"
click at [377, 18] on button "submit" at bounding box center [392, 31] width 31 height 27
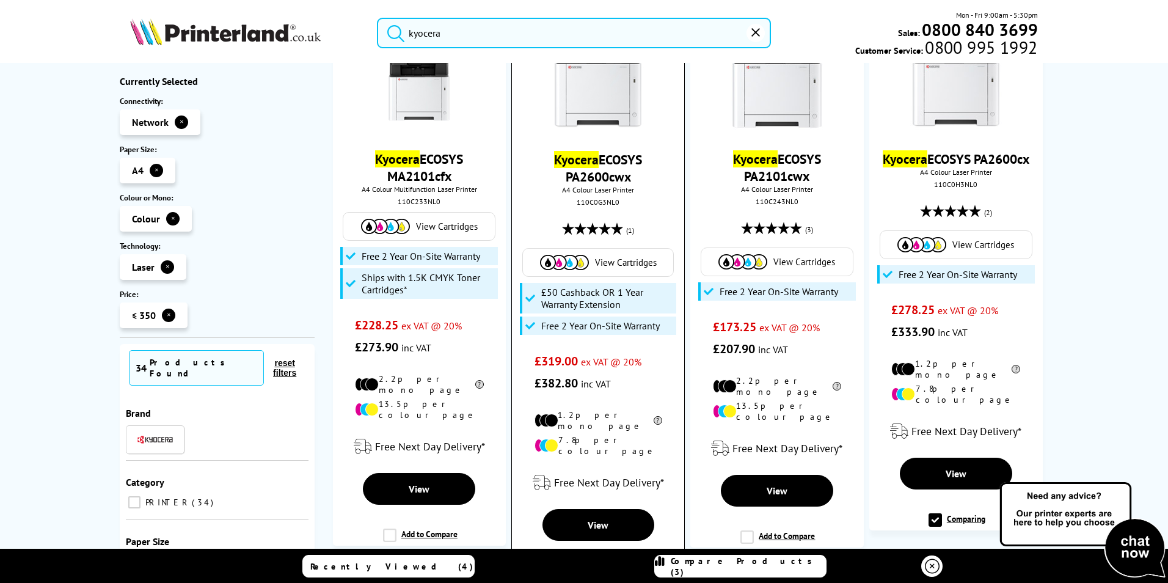
scroll to position [122, 0]
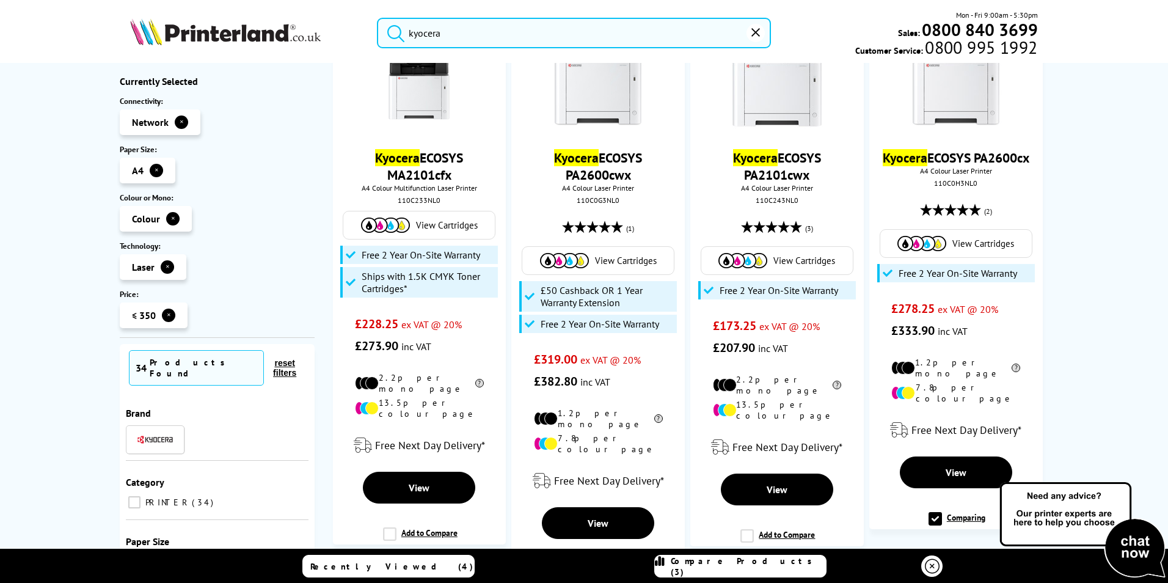
click at [748, 564] on span "Compare Products (3)" at bounding box center [748, 566] width 155 height 22
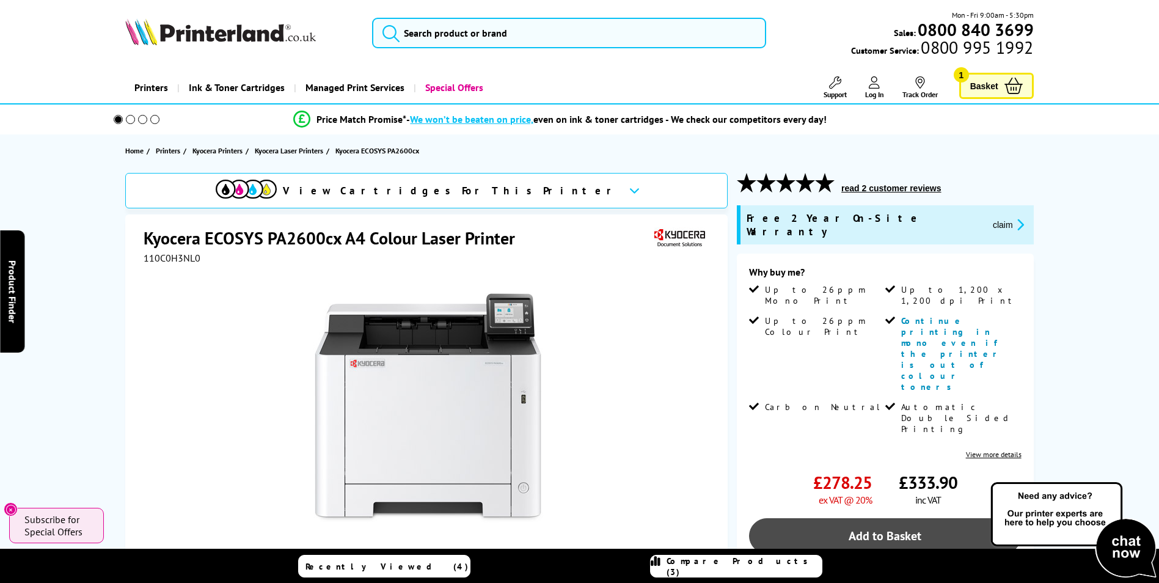
click at [901, 518] on link "Add to Basket" at bounding box center [885, 535] width 272 height 35
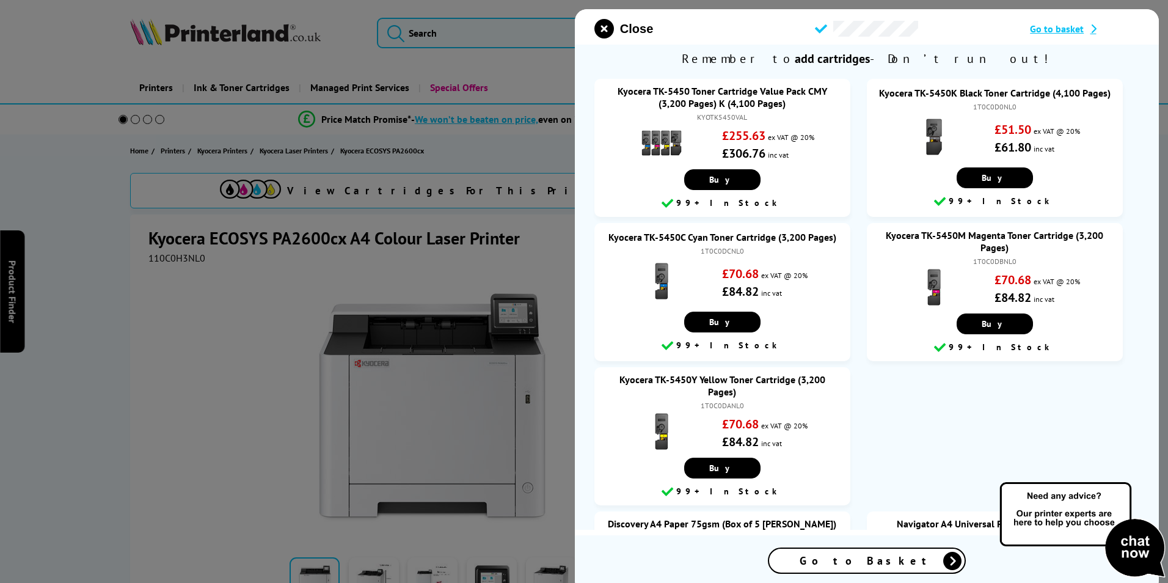
click at [243, 279] on div at bounding box center [584, 291] width 1168 height 583
drag, startPoint x: 517, startPoint y: 28, endPoint x: 520, endPoint y: 40, distance: 12.0
click at [519, 29] on div at bounding box center [584, 291] width 1168 height 583
click at [187, 402] on div at bounding box center [584, 291] width 1168 height 583
drag, startPoint x: 229, startPoint y: 408, endPoint x: 236, endPoint y: 409, distance: 6.7
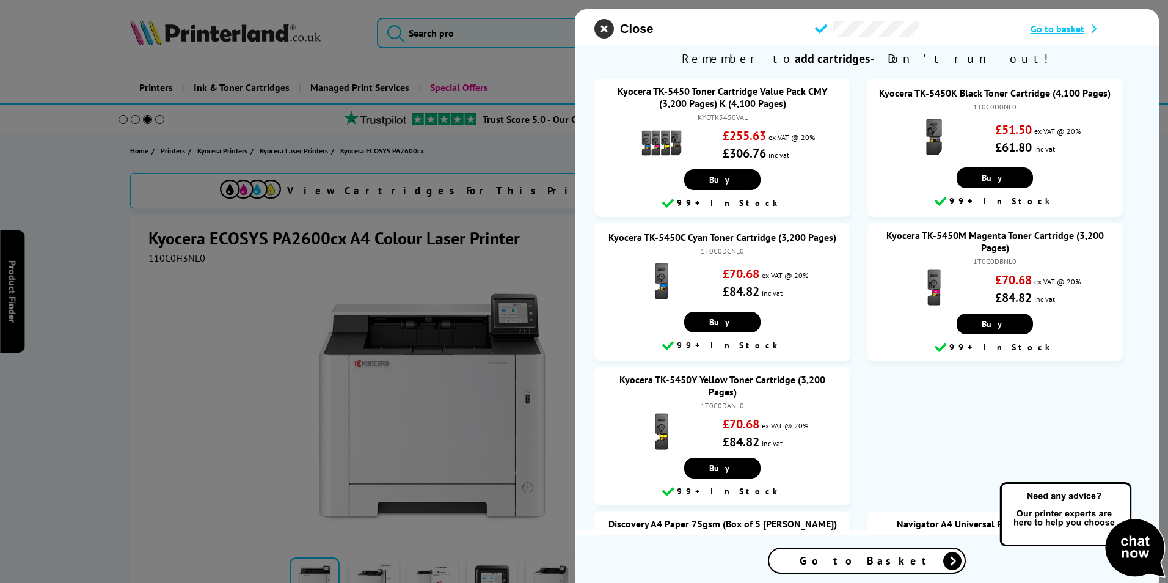
click at [610, 31] on icon "close modal" at bounding box center [604, 29] width 20 height 20
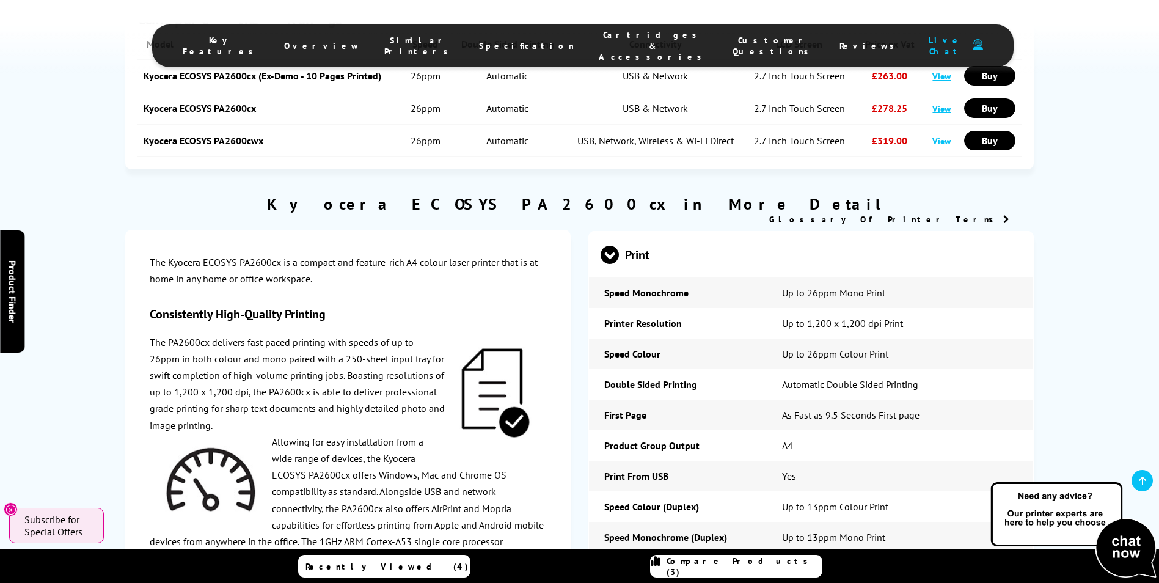
scroll to position [1527, 0]
